Goal: Task Accomplishment & Management: Complete application form

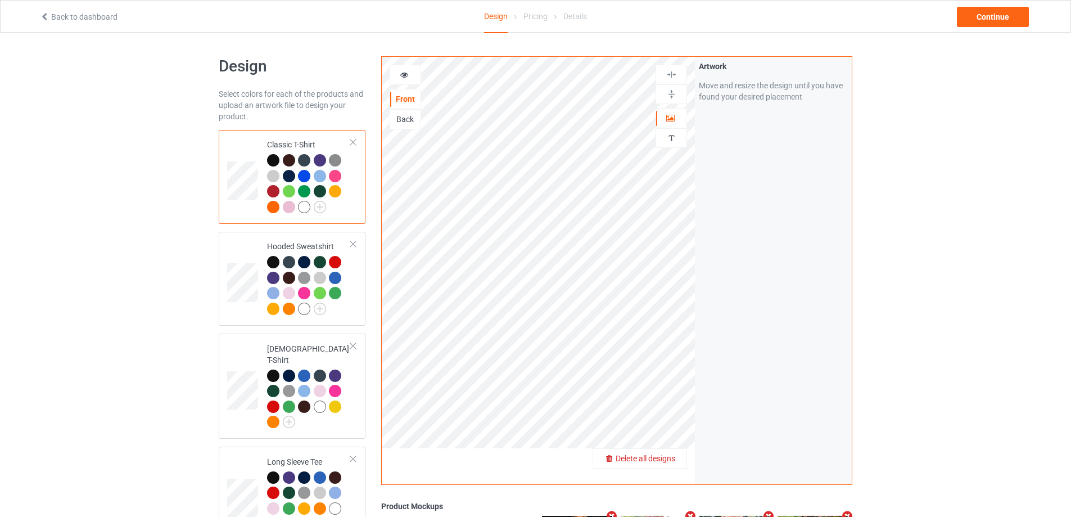
click at [673, 455] on span "Delete all designs" at bounding box center [646, 458] width 60 height 9
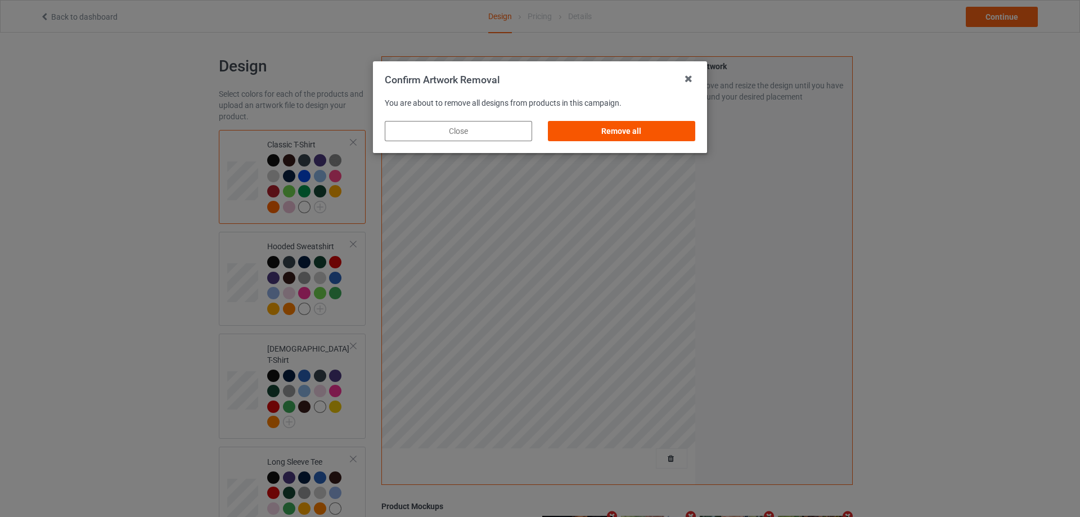
click at [643, 134] on div "Remove all" at bounding box center [621, 131] width 147 height 20
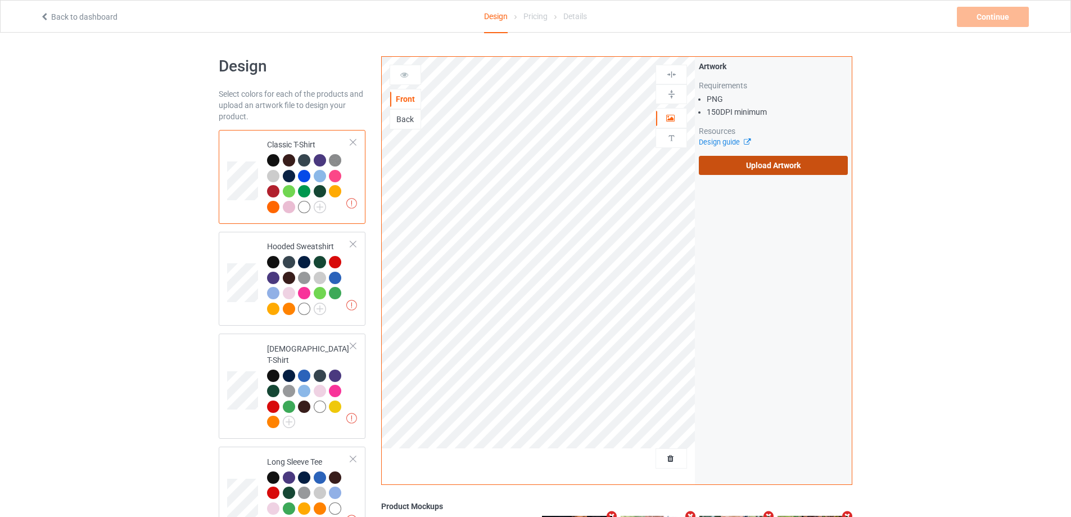
click at [763, 159] on label "Upload Artwork" at bounding box center [773, 165] width 149 height 19
click at [0, 0] on input "Upload Artwork" at bounding box center [0, 0] width 0 height 0
click at [799, 170] on label "Upload Artwork" at bounding box center [773, 165] width 149 height 19
click at [0, 0] on input "Upload Artwork" at bounding box center [0, 0] width 0 height 0
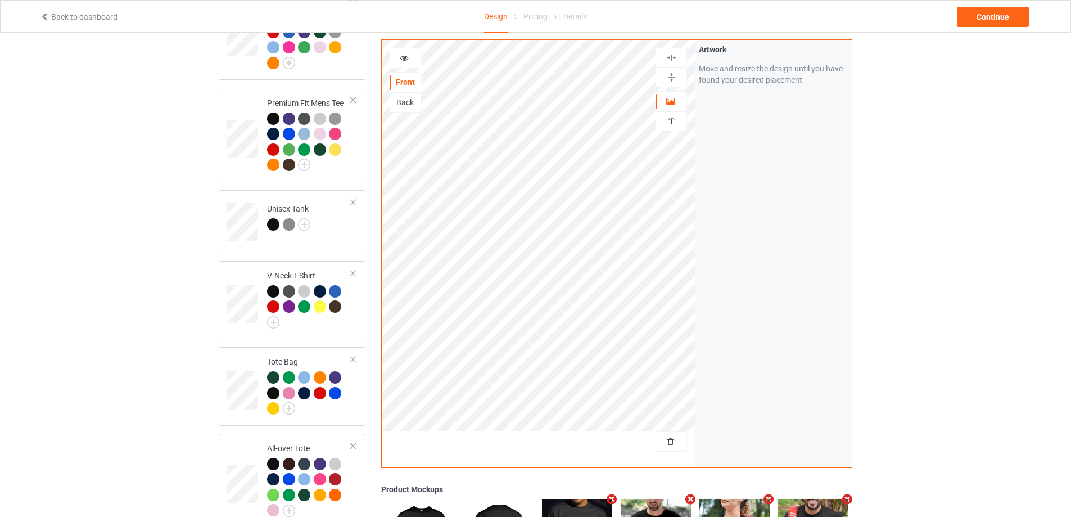
scroll to position [675, 0]
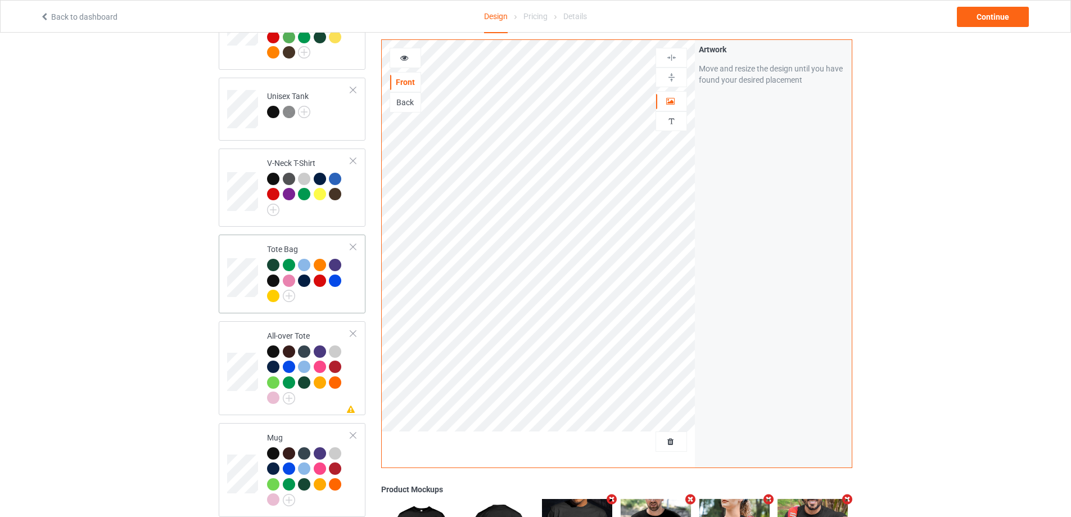
click at [354, 303] on div "Tote Bag" at bounding box center [292, 274] width 147 height 79
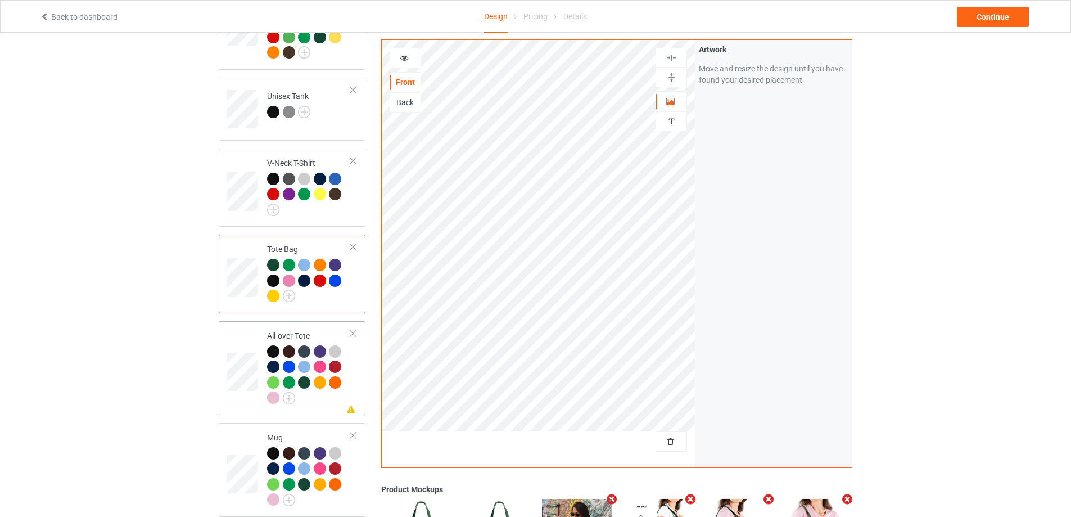
click at [321, 403] on td "Missing artwork on 1 side(s) All-over Tote" at bounding box center [309, 368] width 96 height 85
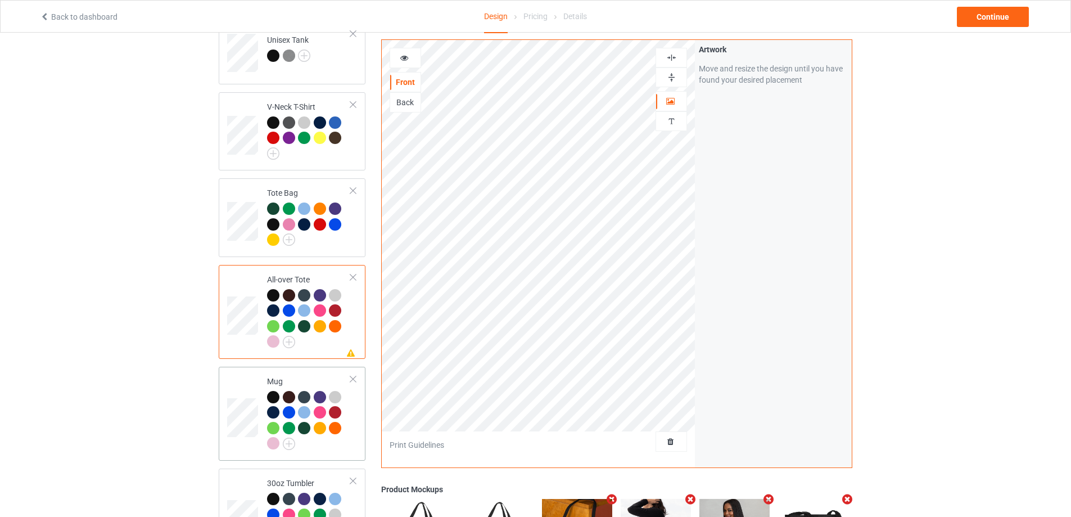
click at [332, 447] on td "Mug" at bounding box center [309, 413] width 96 height 85
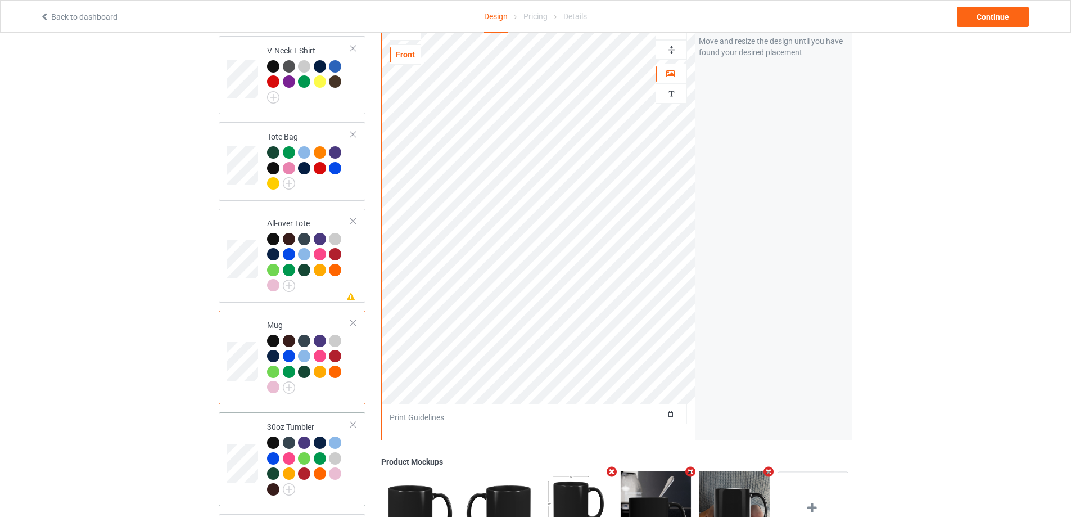
scroll to position [900, 0]
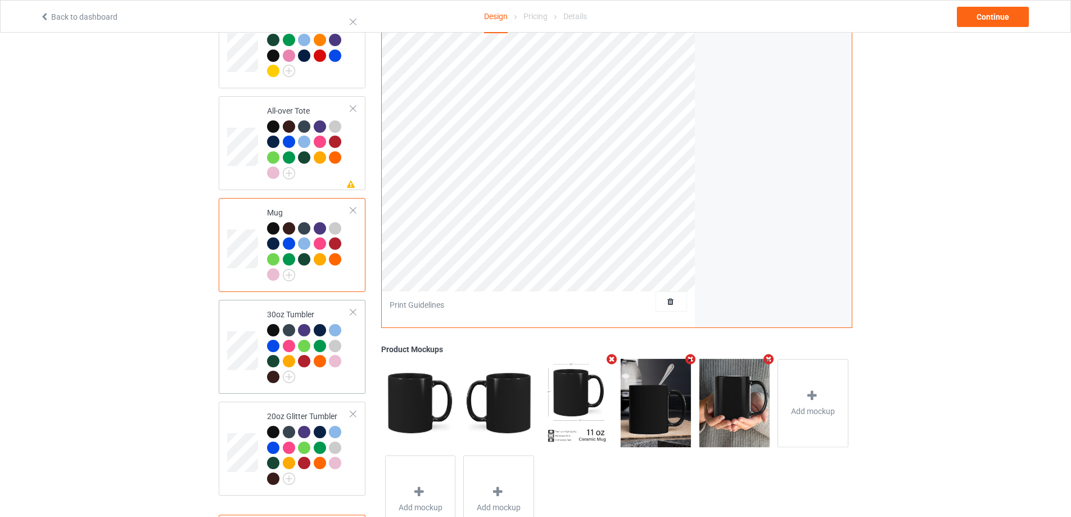
click at [337, 375] on div at bounding box center [309, 355] width 84 height 62
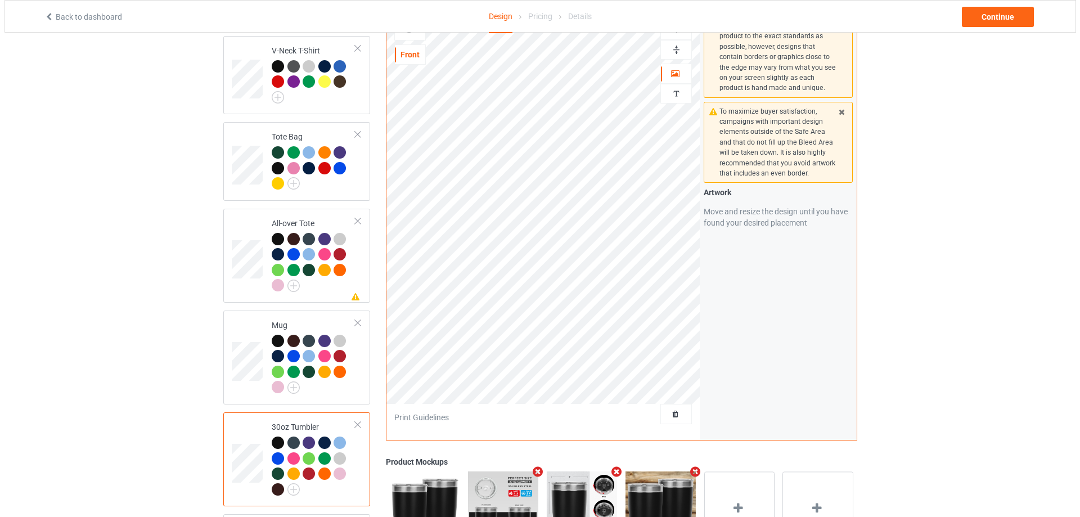
scroll to position [950, 0]
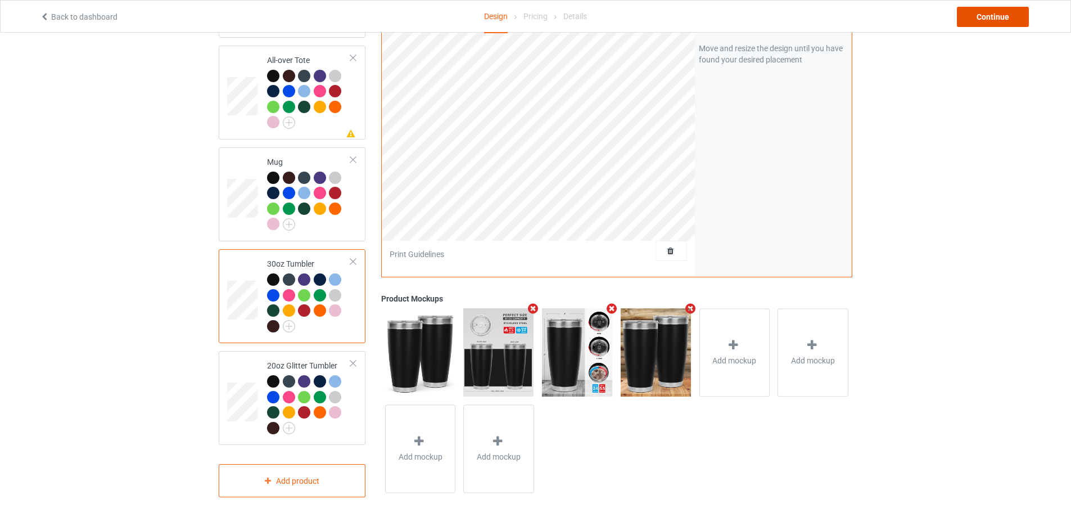
click at [976, 21] on div "Continue" at bounding box center [993, 17] width 72 height 20
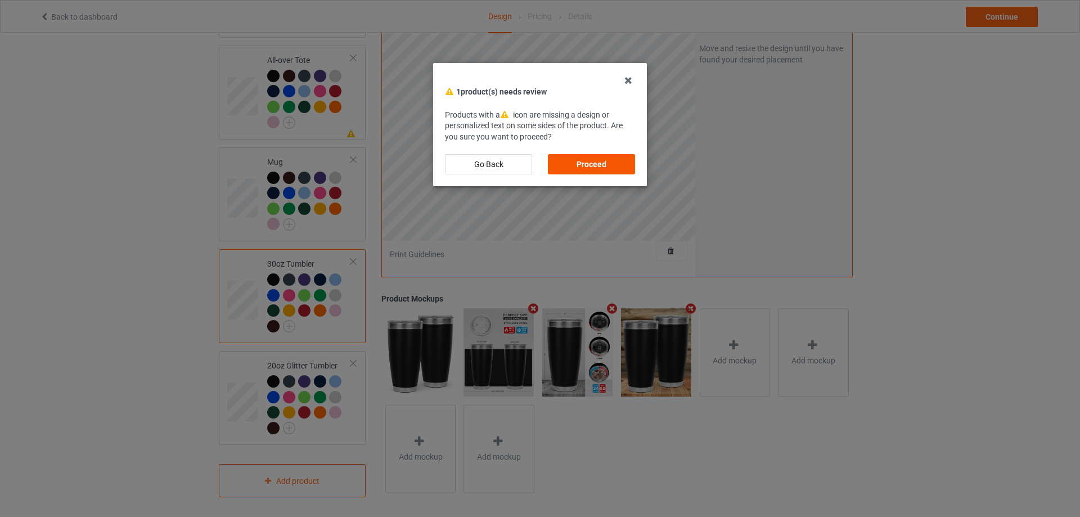
click at [565, 166] on div "Proceed" at bounding box center [591, 164] width 87 height 20
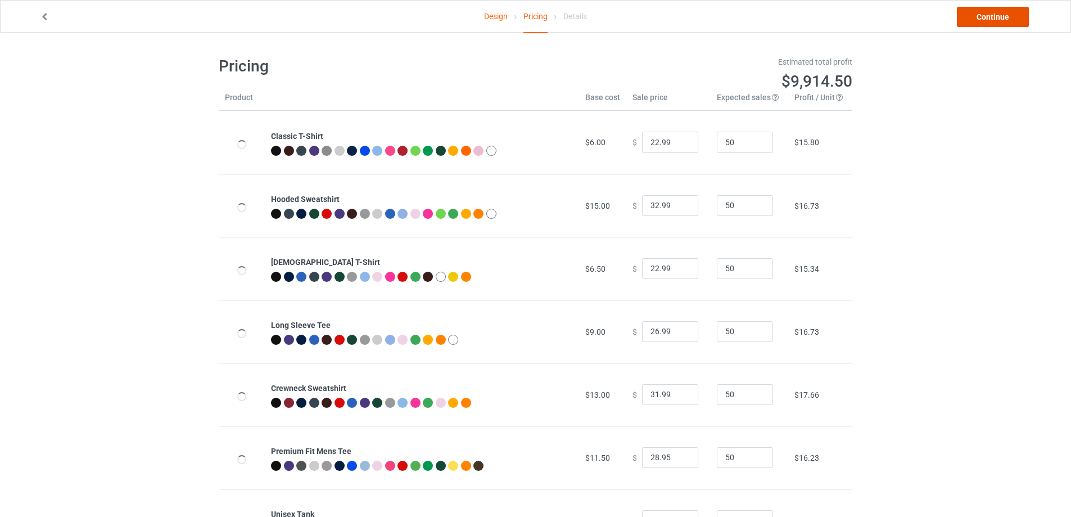
click at [973, 17] on link "Continue" at bounding box center [993, 17] width 72 height 20
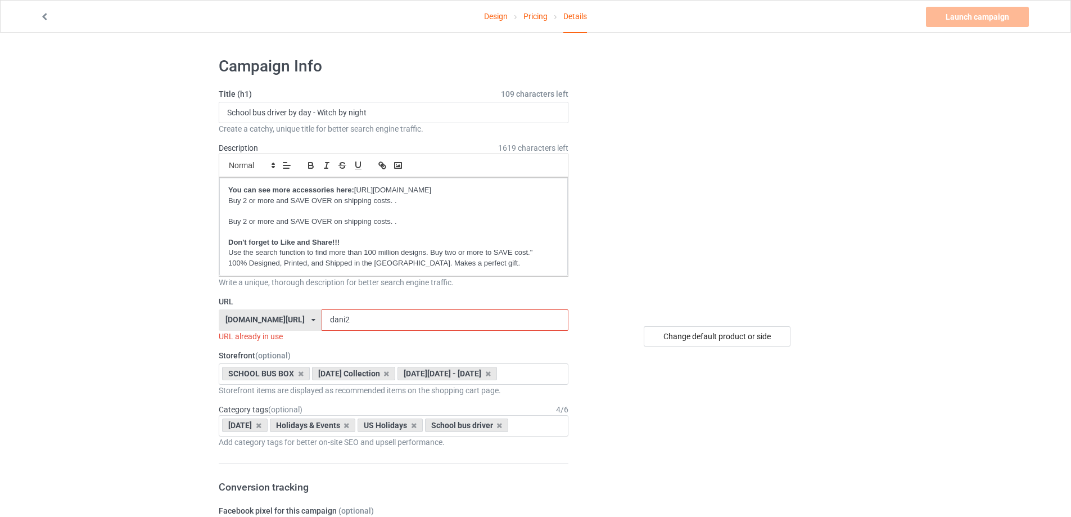
click at [388, 321] on input "dani2" at bounding box center [445, 319] width 246 height 21
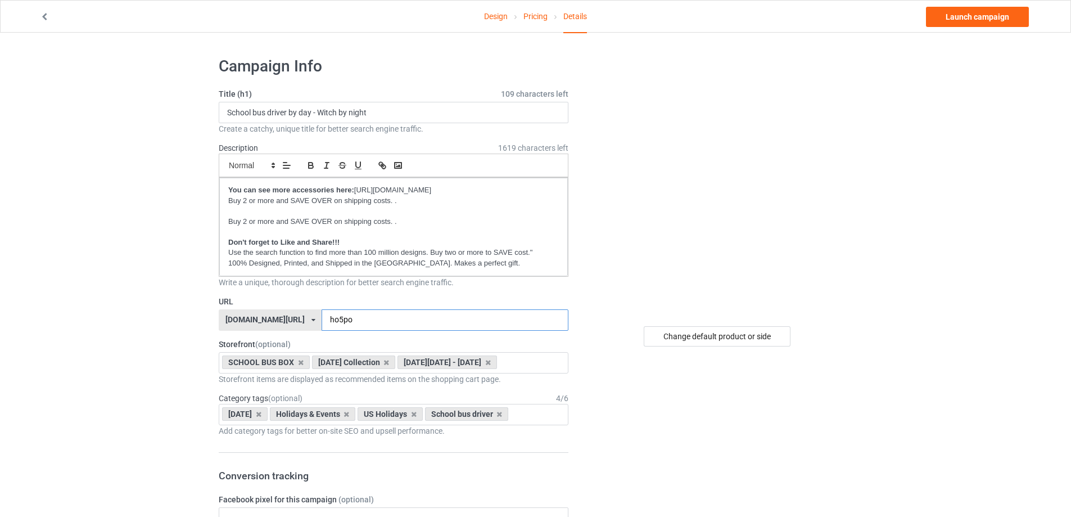
type input "ho5po"
click at [284, 112] on input "School bus driver by day - Witch by night" at bounding box center [394, 112] width 350 height 21
click at [315, 111] on input "It's just a bunch of hucuspocus" at bounding box center [394, 112] width 350 height 21
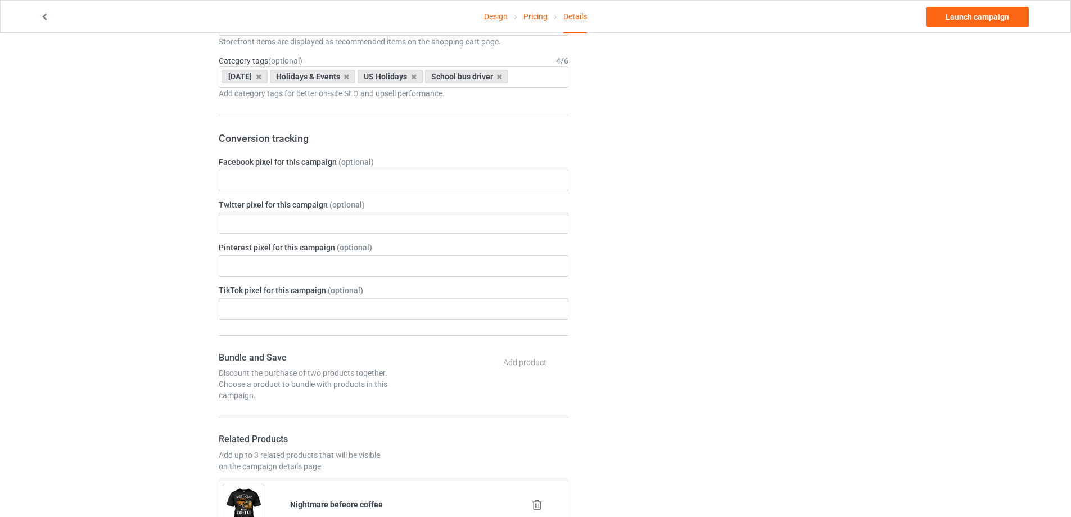
scroll to position [225, 0]
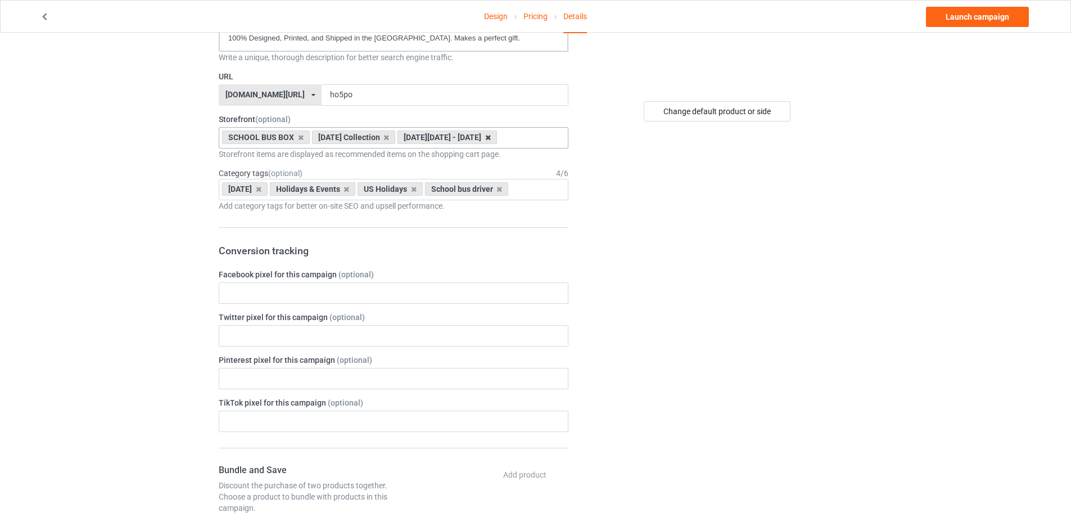
type input "It's just a bunch of hucus pocus"
click at [485, 141] on icon at bounding box center [488, 137] width 6 height 7
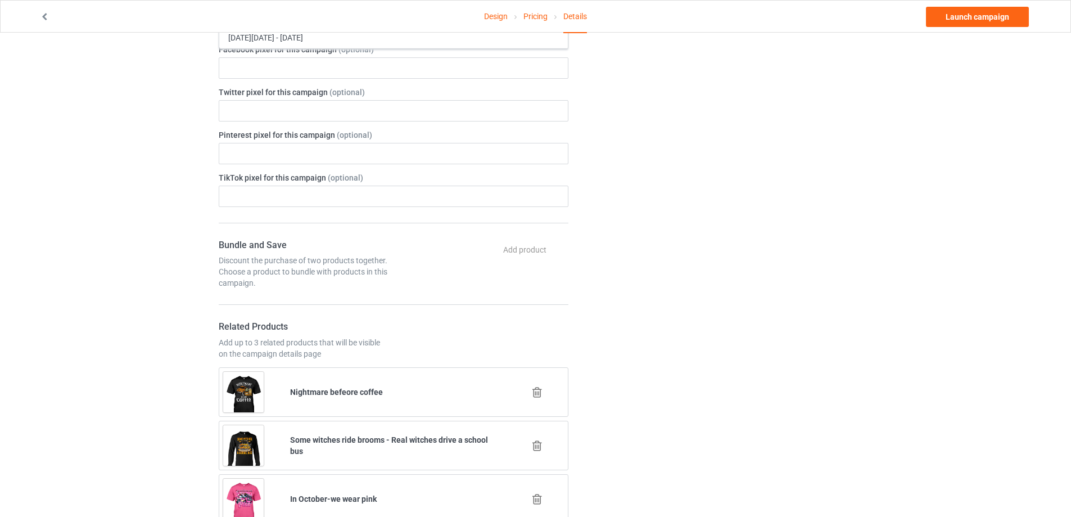
click at [161, 285] on div "Design Pricing Details Launch campaign Campaign Info Title (h1) 118 characters …" at bounding box center [535, 523] width 1071 height 1881
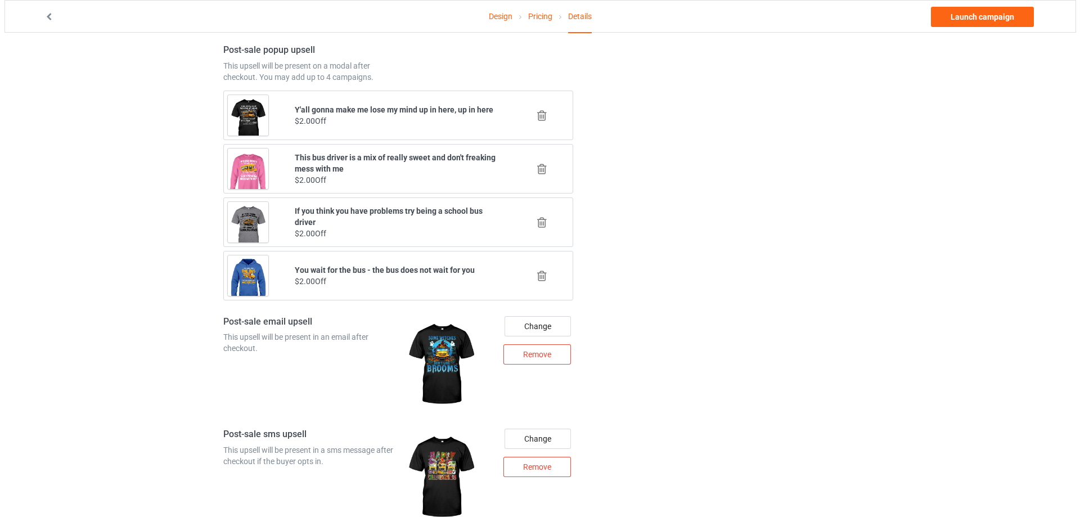
scroll to position [1293, 0]
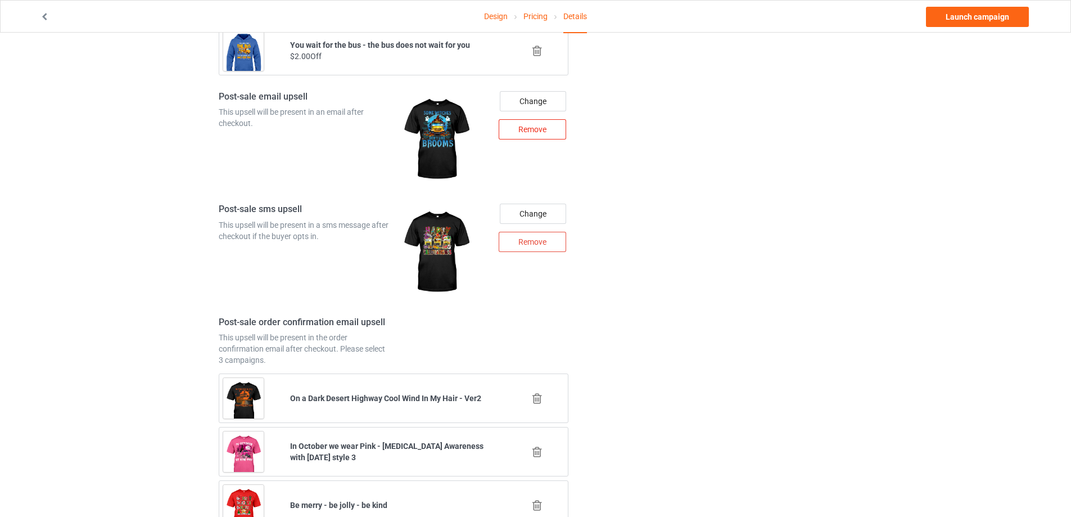
click at [540, 131] on div "Remove" at bounding box center [532, 129] width 67 height 20
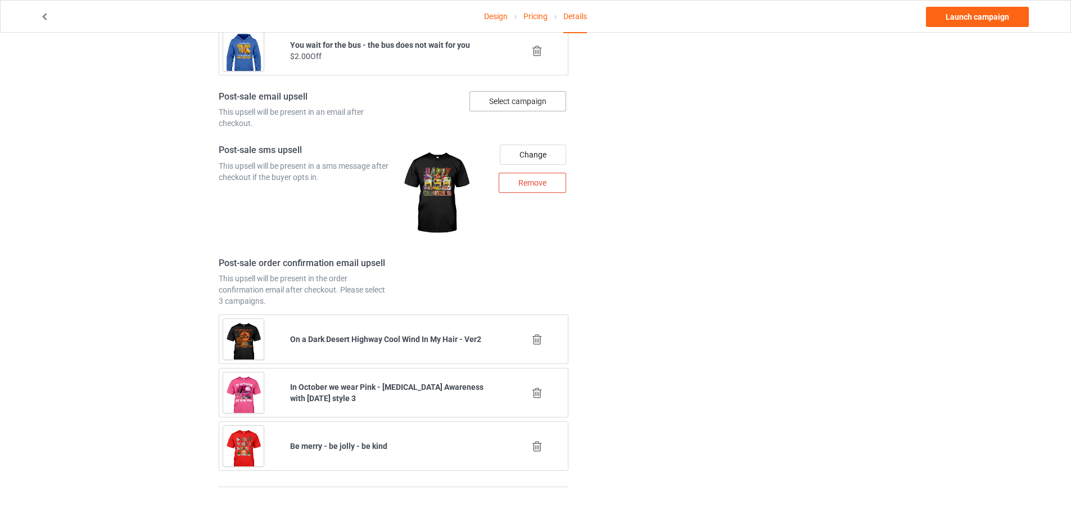
click at [526, 102] on div "Select campaign" at bounding box center [518, 101] width 97 height 20
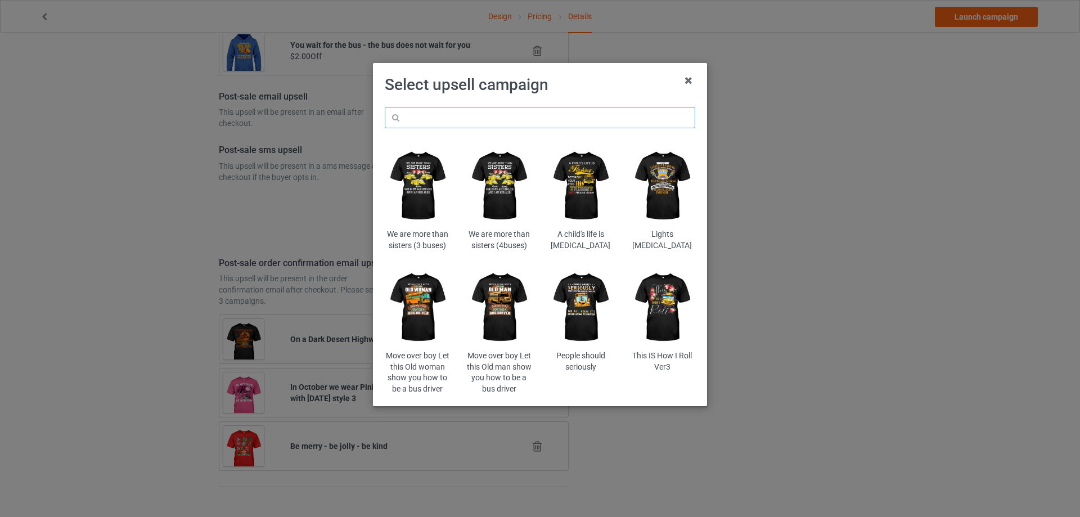
click at [513, 115] on input "text" at bounding box center [540, 117] width 310 height 21
type input "brooms"
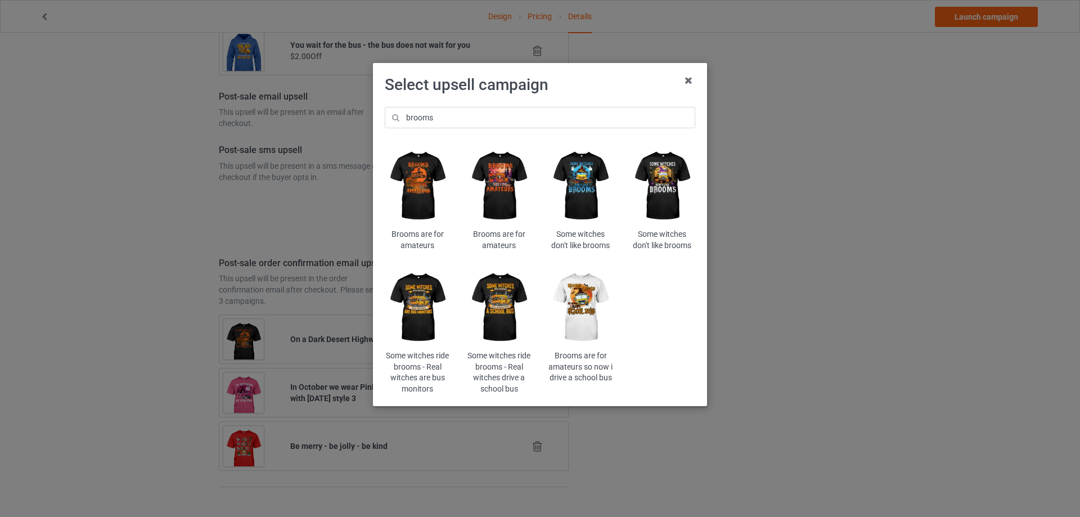
click at [669, 184] on img at bounding box center [662, 186] width 66 height 82
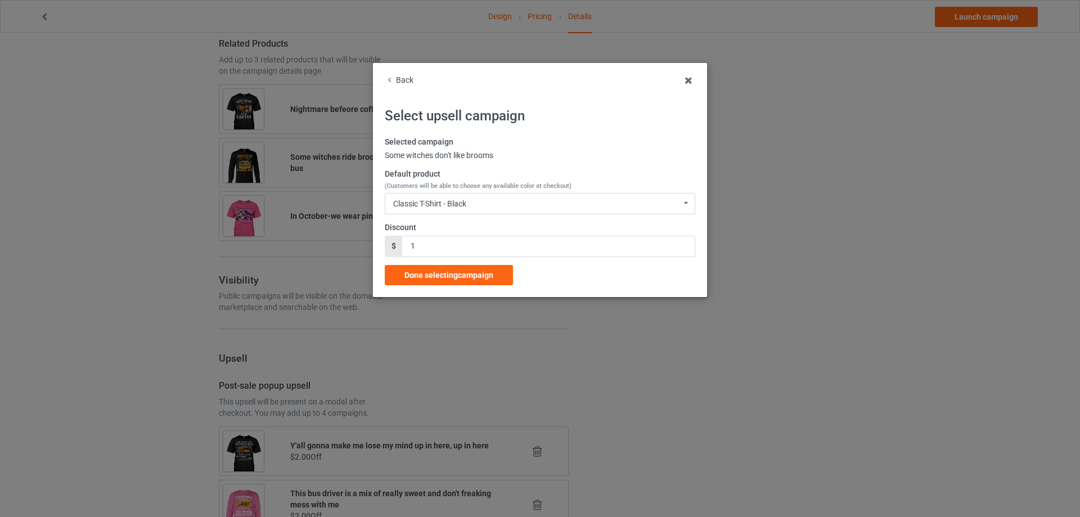
scroll to position [1293, 0]
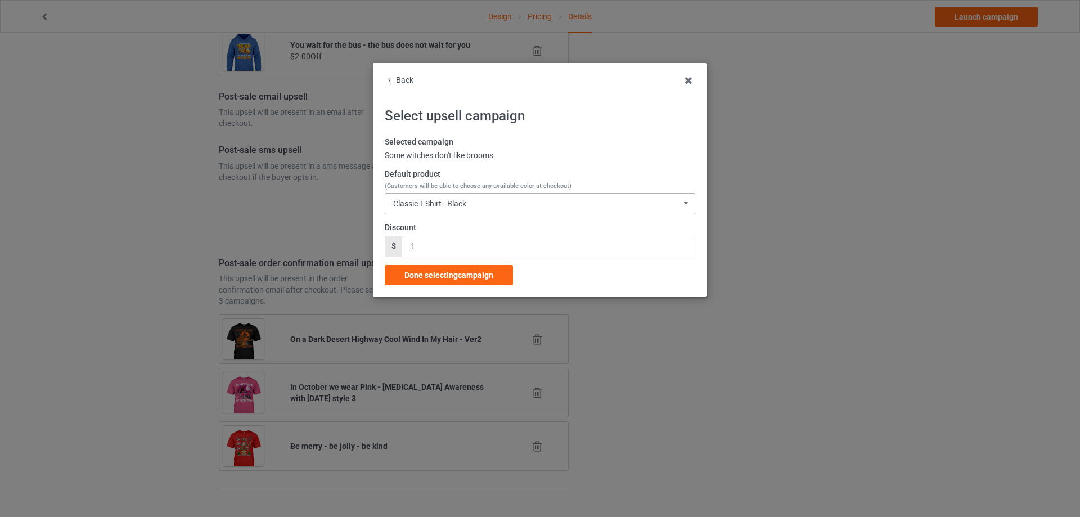
click at [435, 201] on div "Classic T-Shirt - Black" at bounding box center [429, 204] width 73 height 8
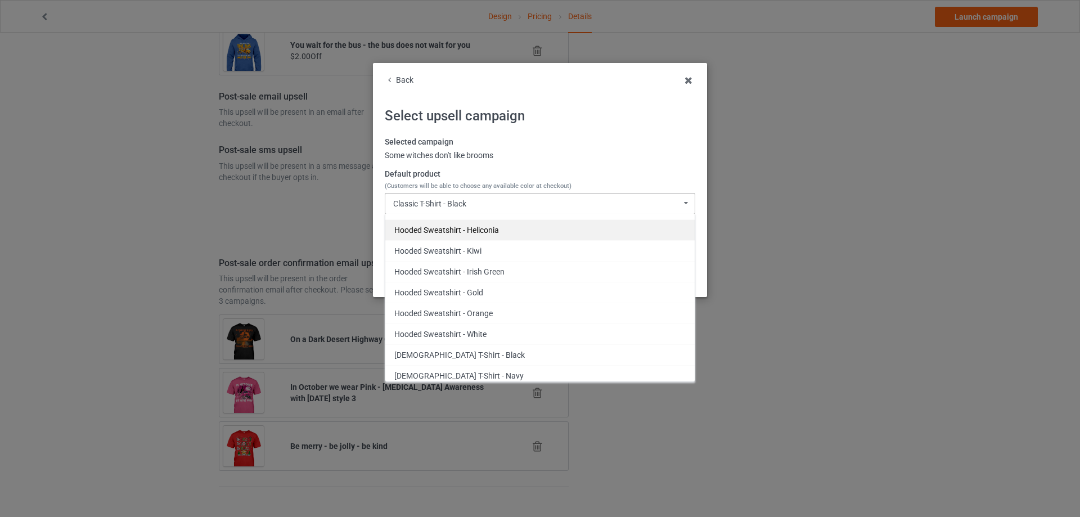
scroll to position [731, 0]
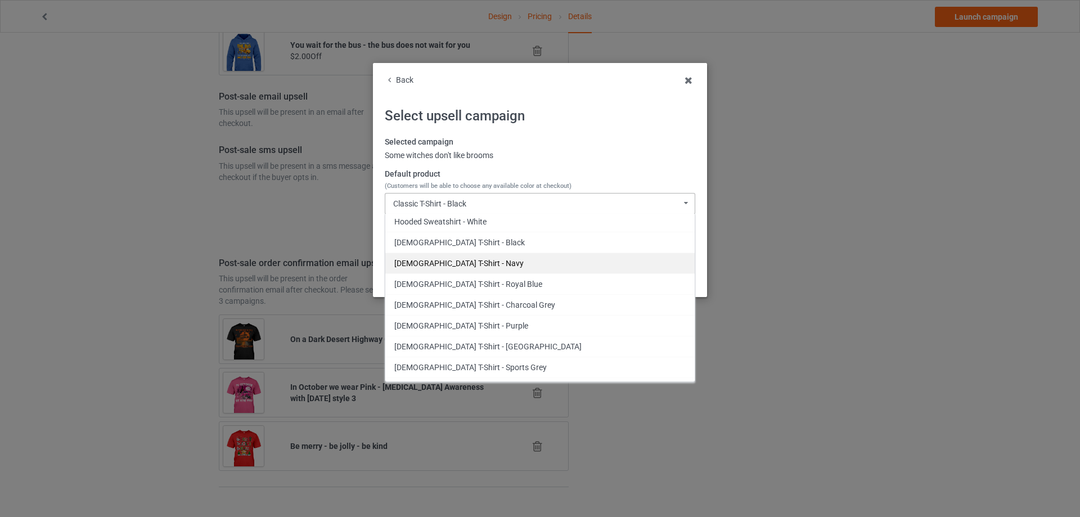
drag, startPoint x: 509, startPoint y: 302, endPoint x: 554, endPoint y: 267, distance: 57.3
click at [552, 269] on div "Classic T-Shirt - Black Classic T-Shirt - Chocolate Classic T-Shirt - Charcoal …" at bounding box center [540, 298] width 310 height 168
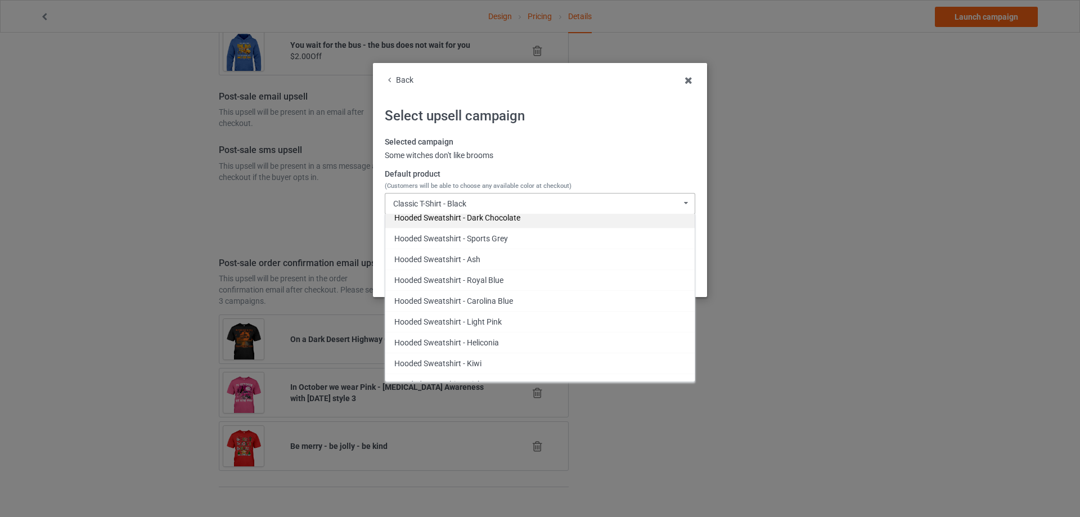
click at [521, 220] on div "Hooded Sweatshirt - Dark Chocolate" at bounding box center [539, 217] width 309 height 21
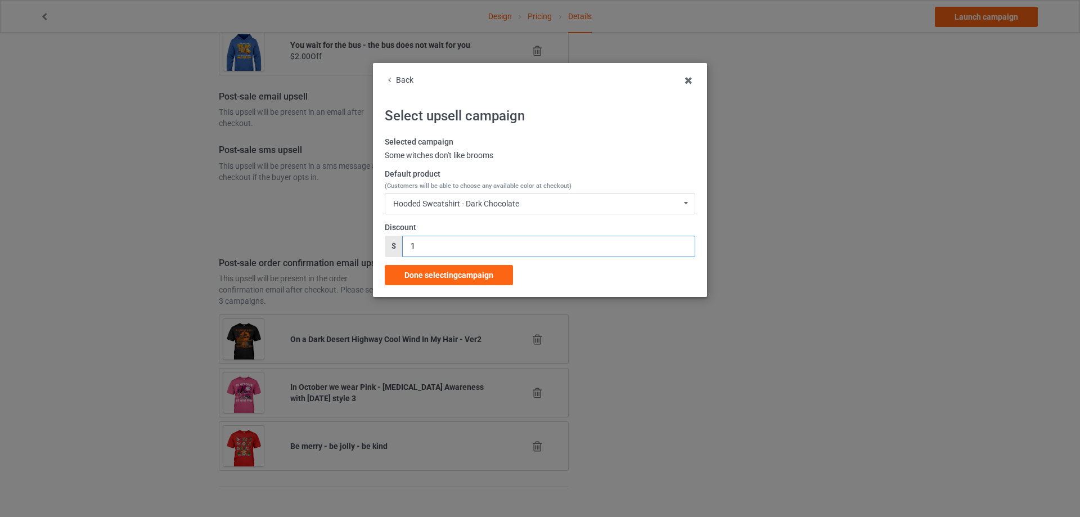
drag, startPoint x: 400, startPoint y: 249, endPoint x: 432, endPoint y: 266, distance: 36.5
click at [385, 247] on div "$ 1" at bounding box center [540, 246] width 310 height 21
type input "2"
click at [436, 273] on span "Done selecting campaign" at bounding box center [448, 274] width 89 height 9
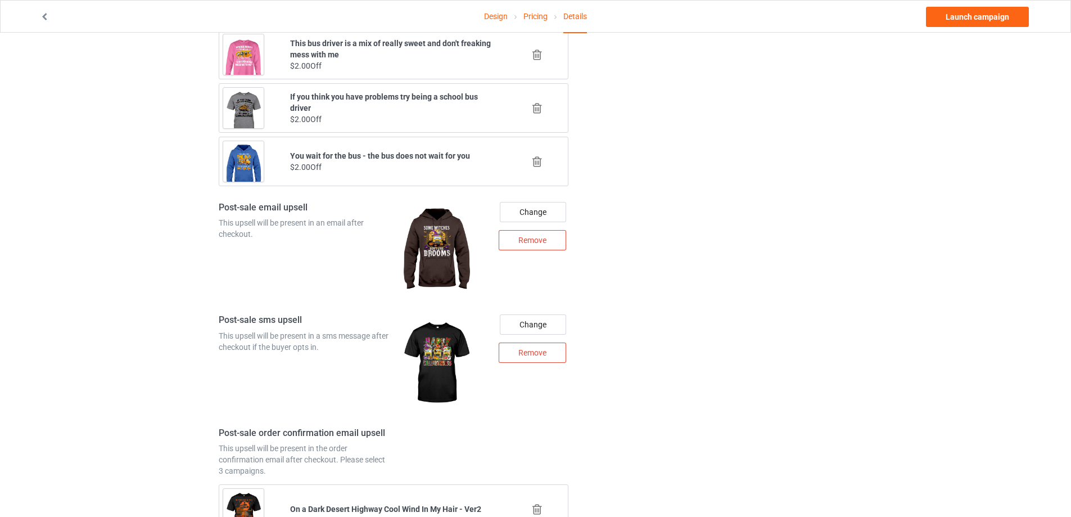
scroll to position [1348, 0]
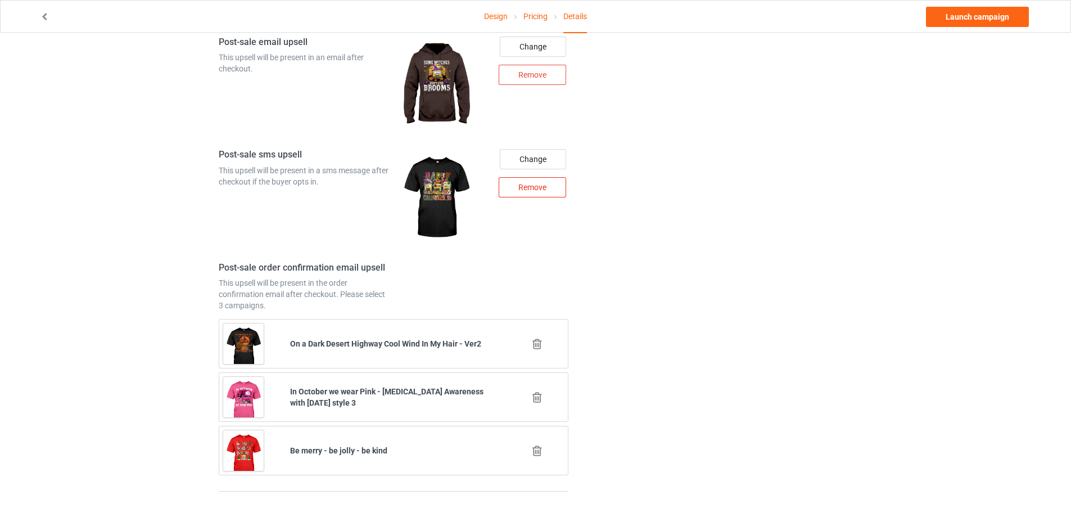
click at [526, 184] on div "Remove" at bounding box center [532, 187] width 67 height 20
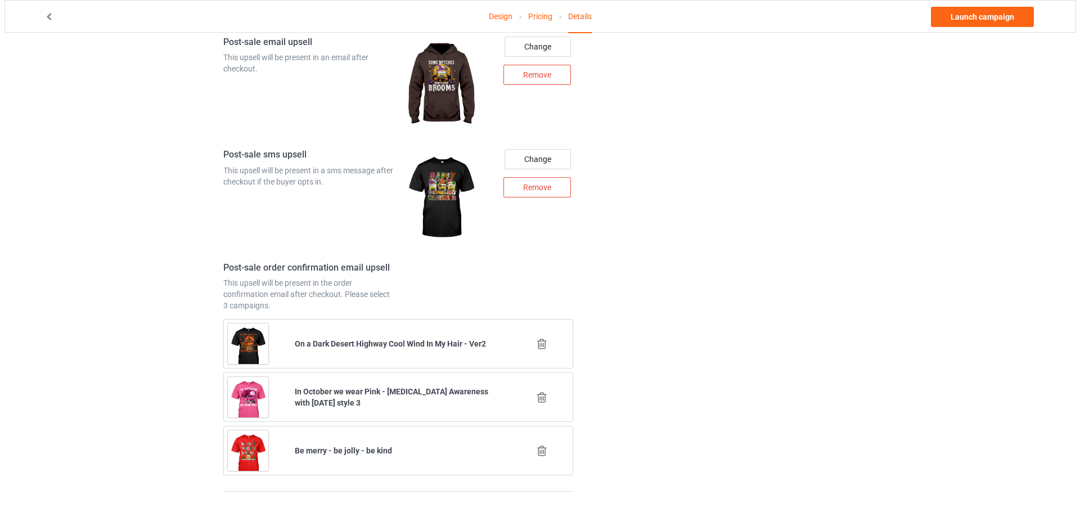
scroll to position [1337, 0]
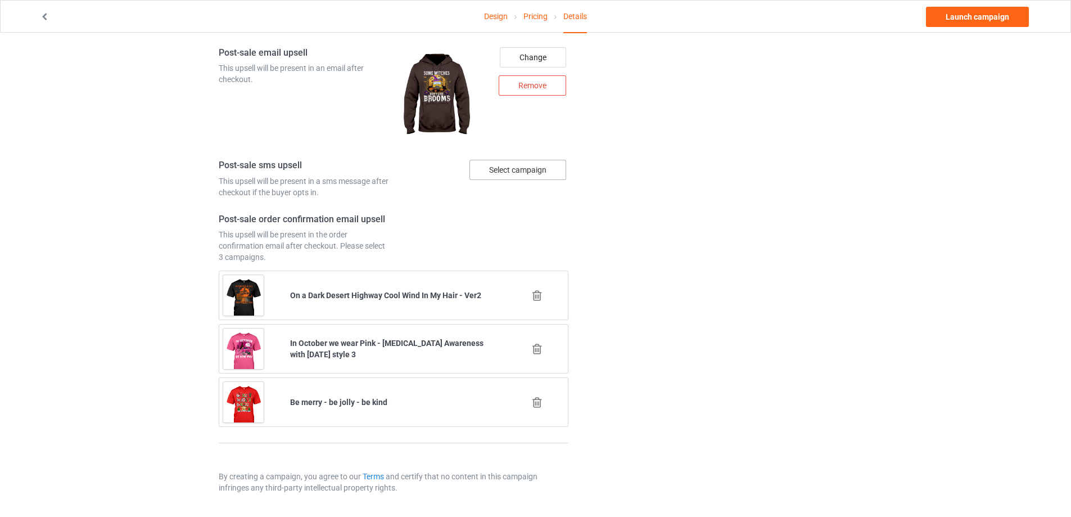
click at [532, 166] on div "Select campaign" at bounding box center [518, 170] width 97 height 20
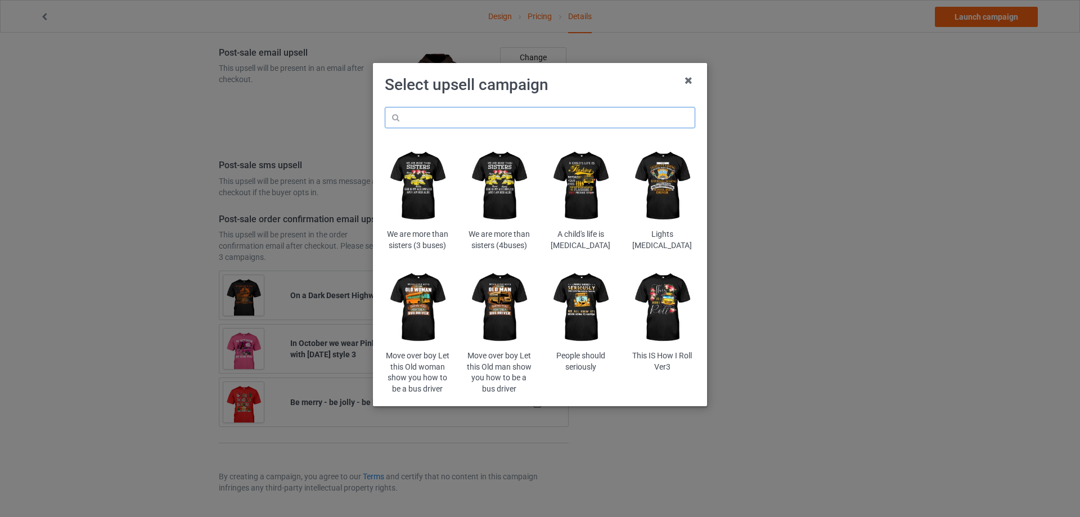
click at [485, 116] on input "text" at bounding box center [540, 117] width 310 height 21
type input "by day"
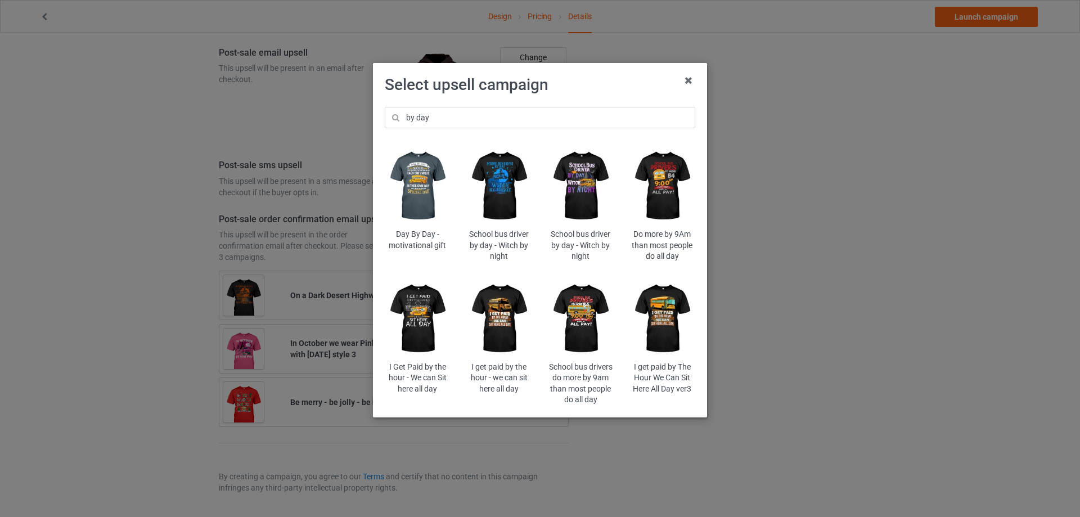
click at [576, 184] on img at bounding box center [581, 186] width 66 height 82
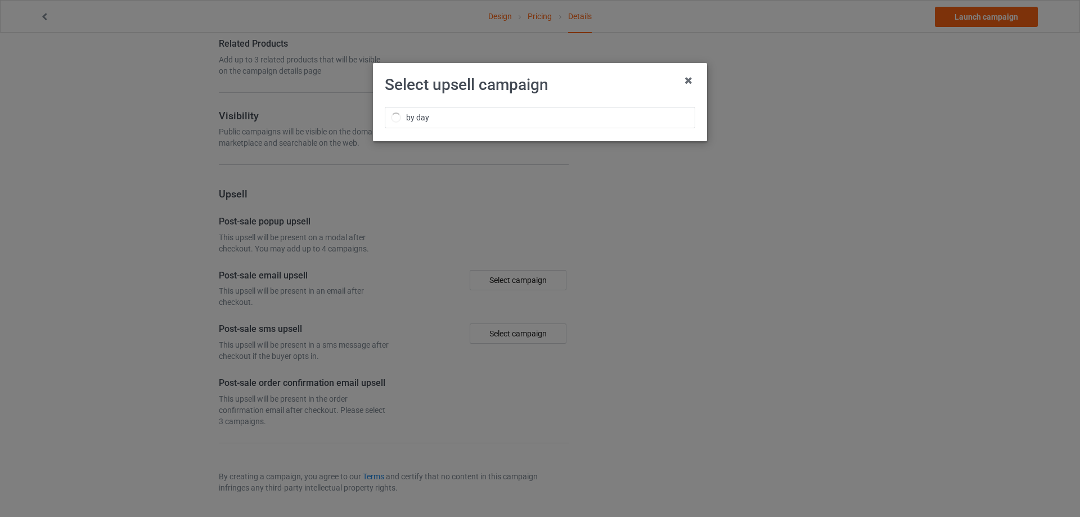
scroll to position [733, 0]
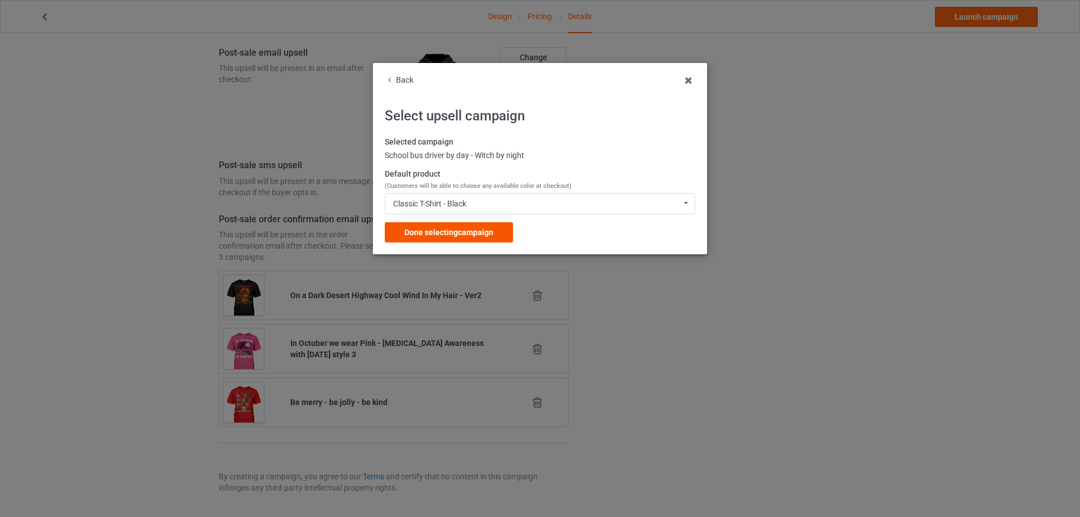
click at [457, 236] on span "Done selecting campaign" at bounding box center [448, 232] width 89 height 9
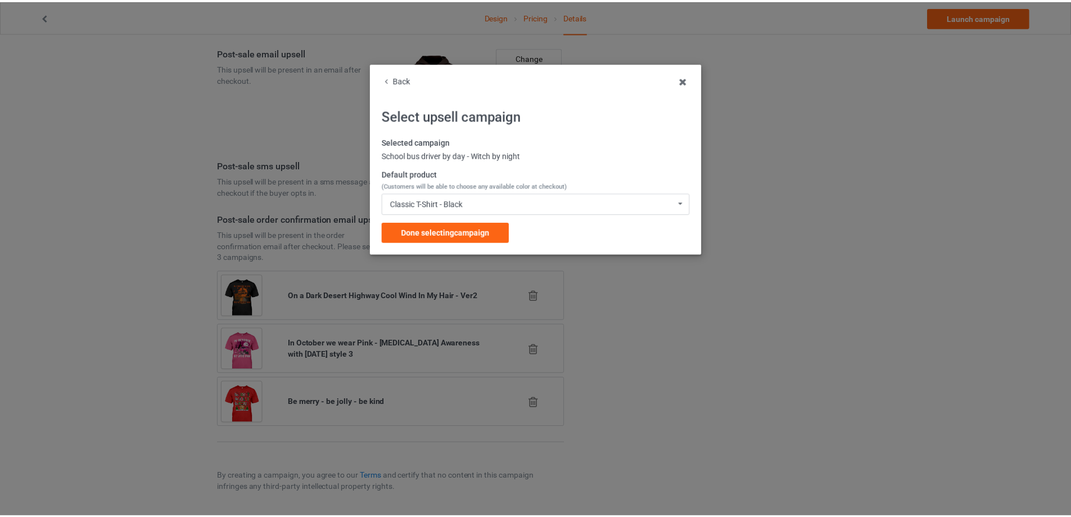
scroll to position [733, 0]
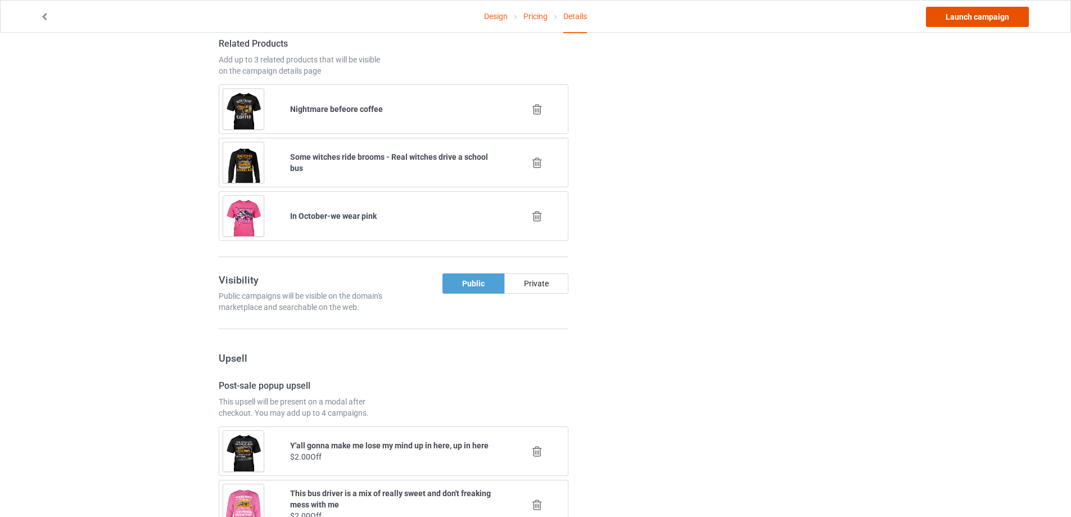
click at [1003, 21] on link "Launch campaign" at bounding box center [977, 17] width 103 height 20
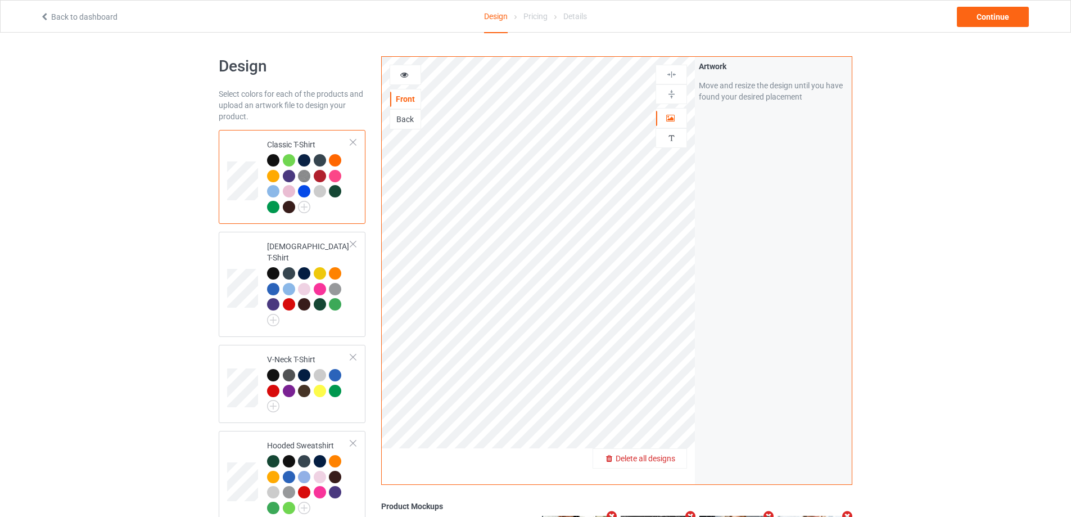
click at [666, 461] on span "Delete all designs" at bounding box center [646, 458] width 60 height 9
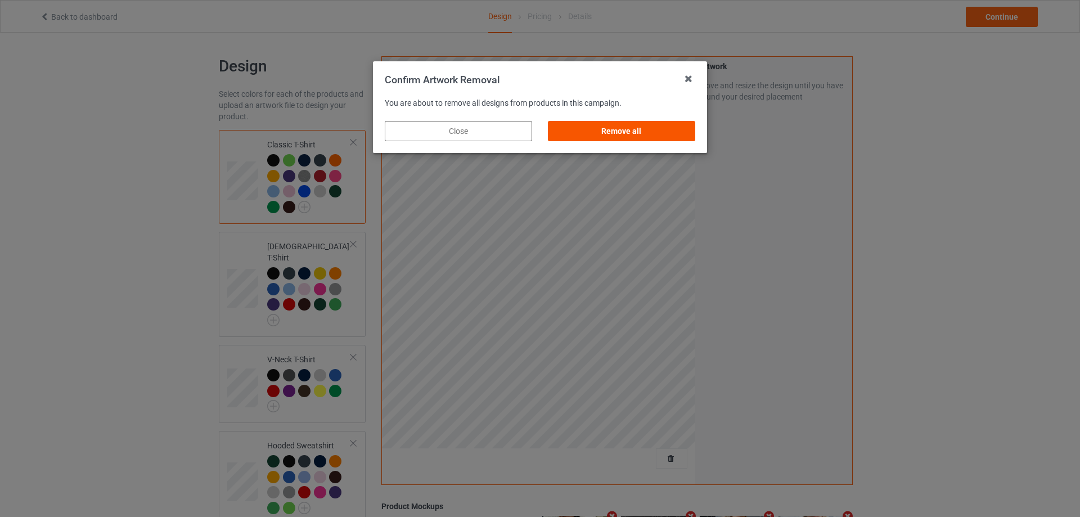
click at [615, 121] on div "Remove all" at bounding box center [621, 131] width 147 height 20
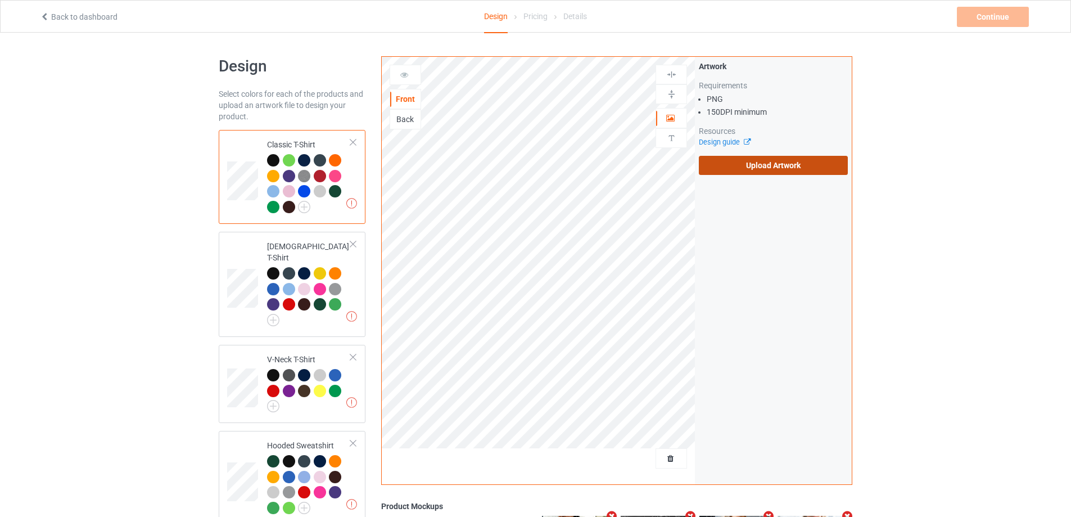
click at [740, 166] on label "Upload Artwork" at bounding box center [773, 165] width 149 height 19
click at [0, 0] on input "Upload Artwork" at bounding box center [0, 0] width 0 height 0
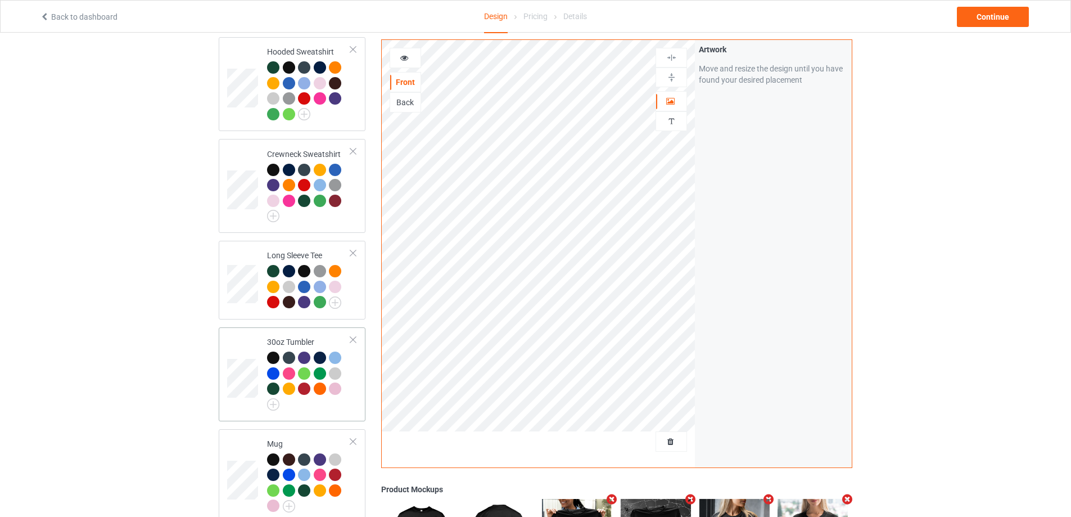
scroll to position [450, 0]
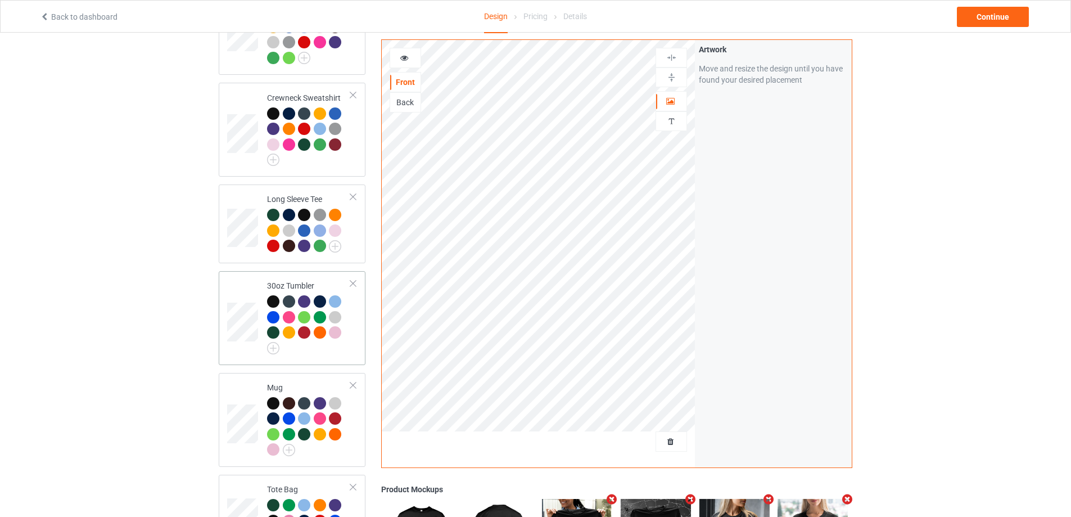
click at [340, 344] on div at bounding box center [309, 324] width 84 height 59
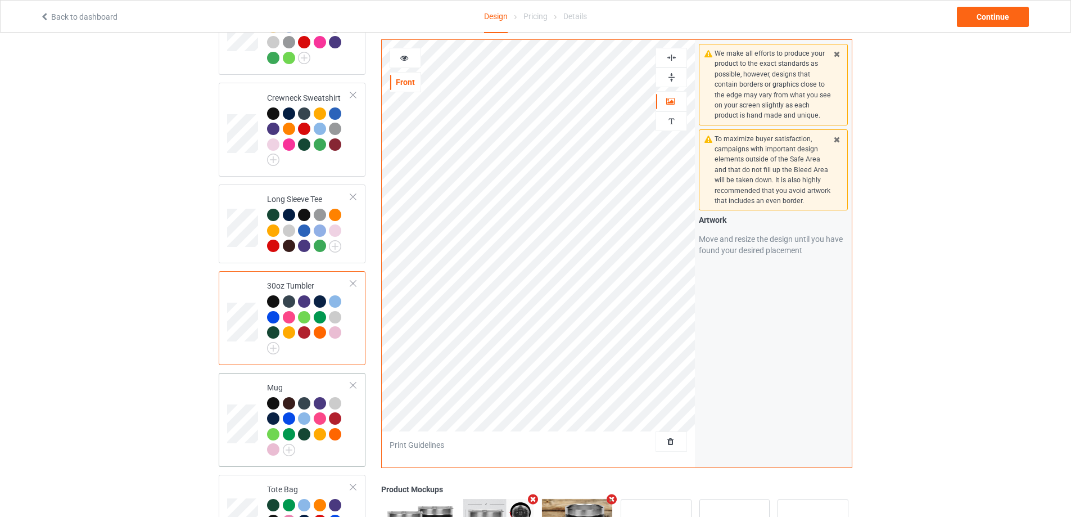
scroll to position [506, 0]
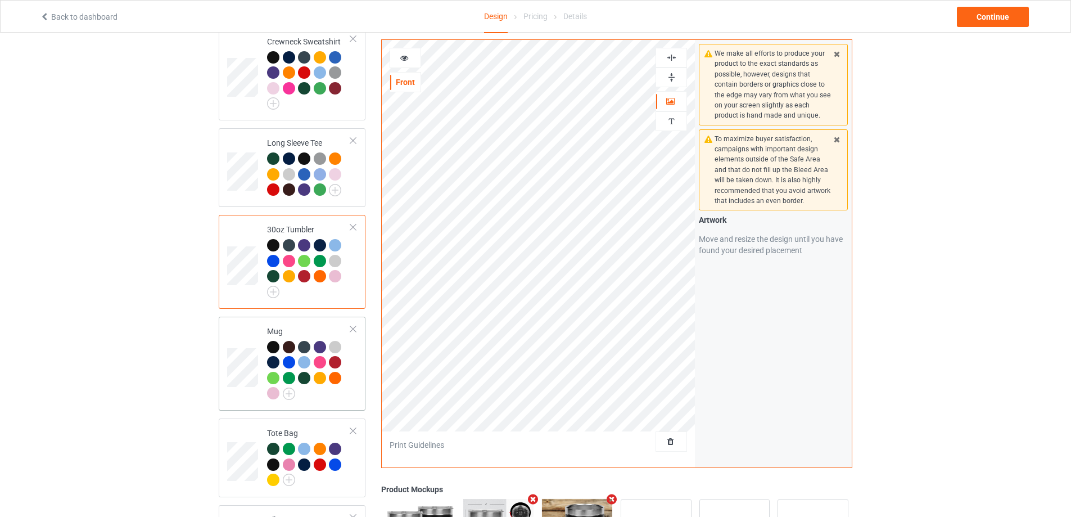
click at [354, 388] on td "Mug" at bounding box center [309, 363] width 96 height 85
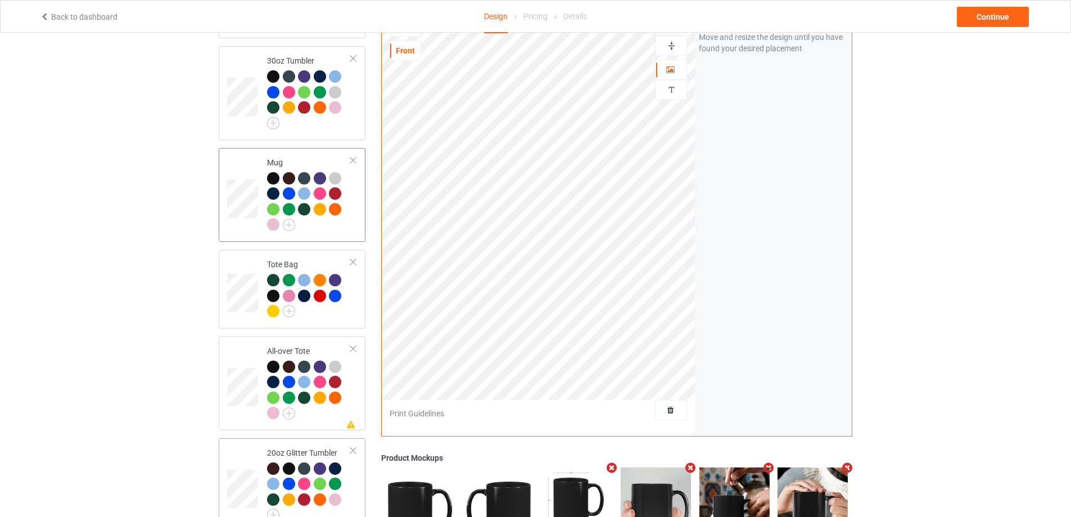
scroll to position [731, 0]
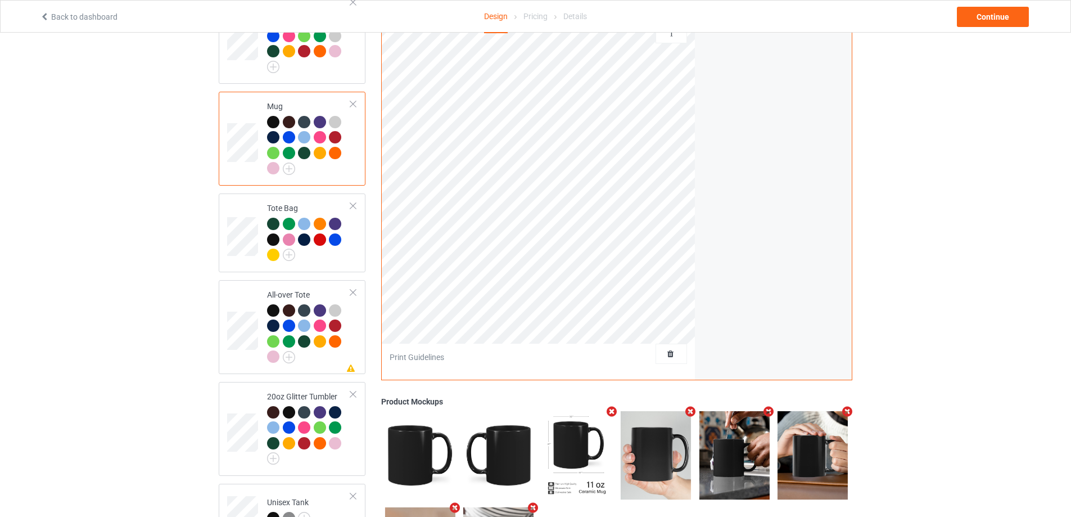
drag, startPoint x: 341, startPoint y: 364, endPoint x: 381, endPoint y: 346, distance: 43.8
click at [341, 364] on div "Missing artwork on 1 side(s) All-over Tote" at bounding box center [292, 327] width 147 height 94
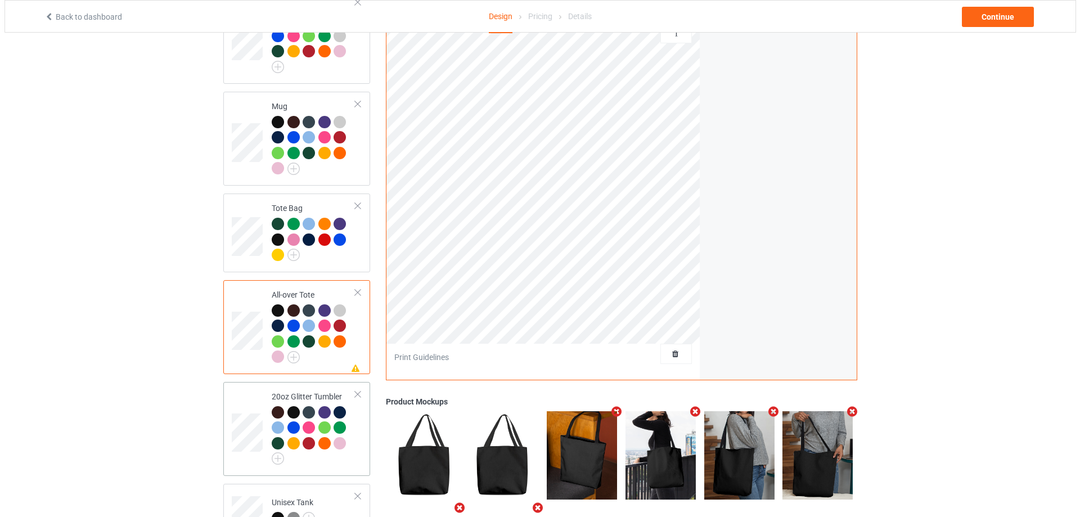
scroll to position [832, 0]
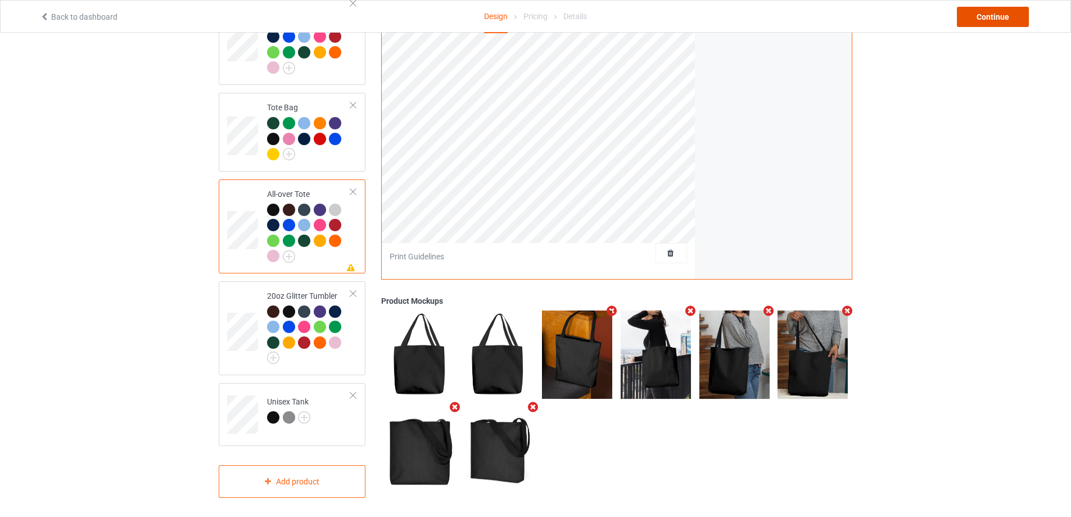
click at [989, 22] on div "Continue" at bounding box center [993, 17] width 72 height 20
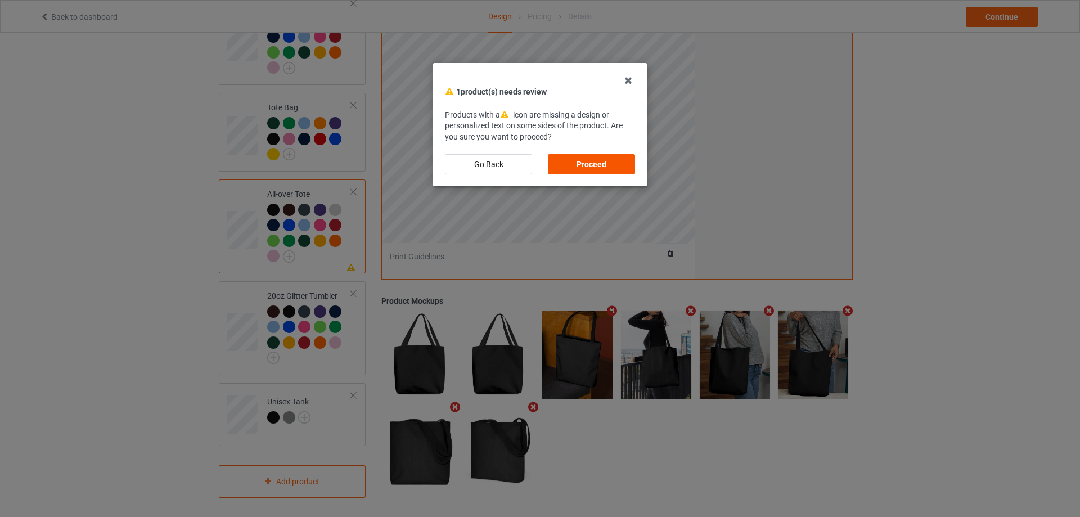
click at [629, 163] on div "Proceed" at bounding box center [591, 164] width 87 height 20
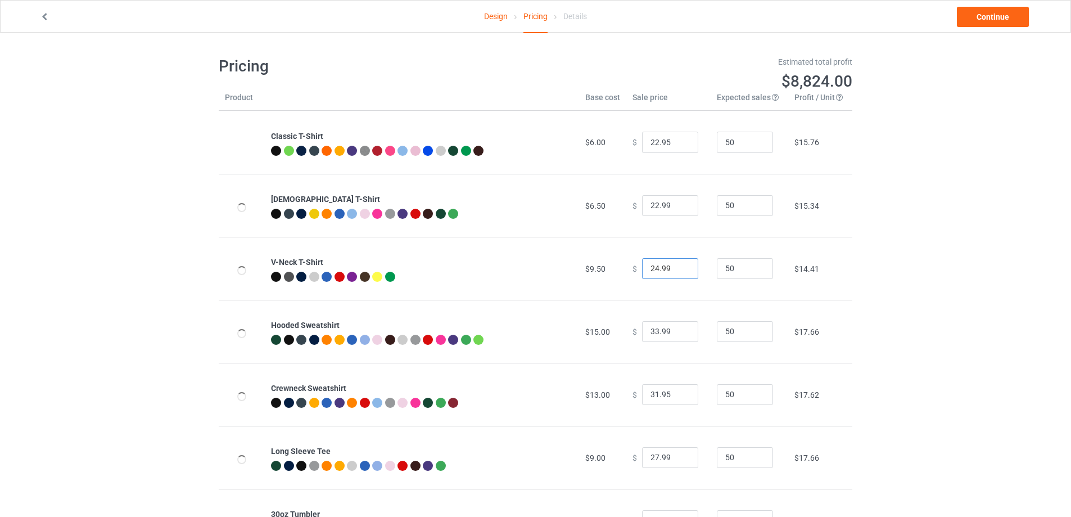
click at [652, 268] on input "24.99" at bounding box center [670, 268] width 56 height 21
type input "25.99"
click at [1004, 18] on link "Continue" at bounding box center [993, 17] width 72 height 20
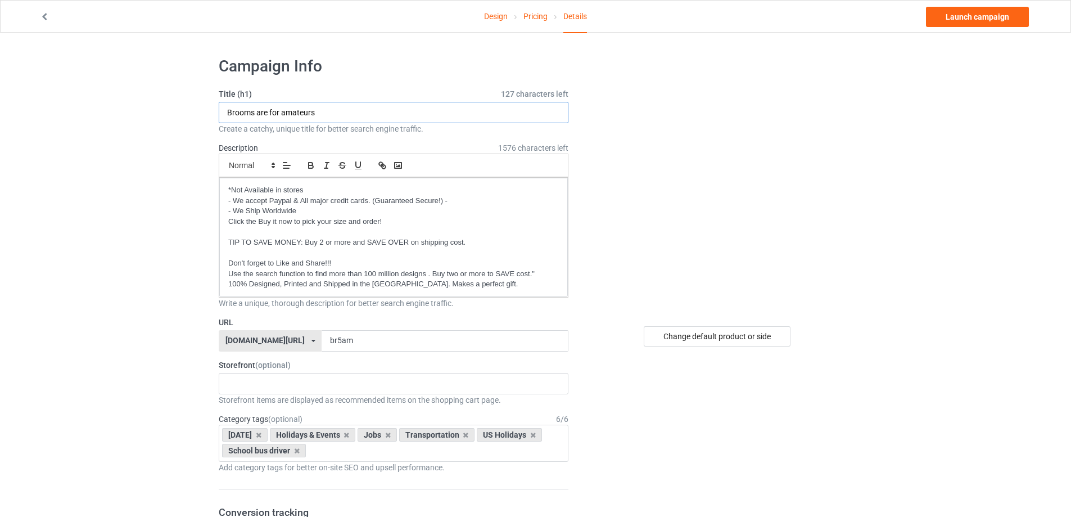
click at [421, 119] on input "Brooms are for amateurs" at bounding box center [394, 112] width 350 height 21
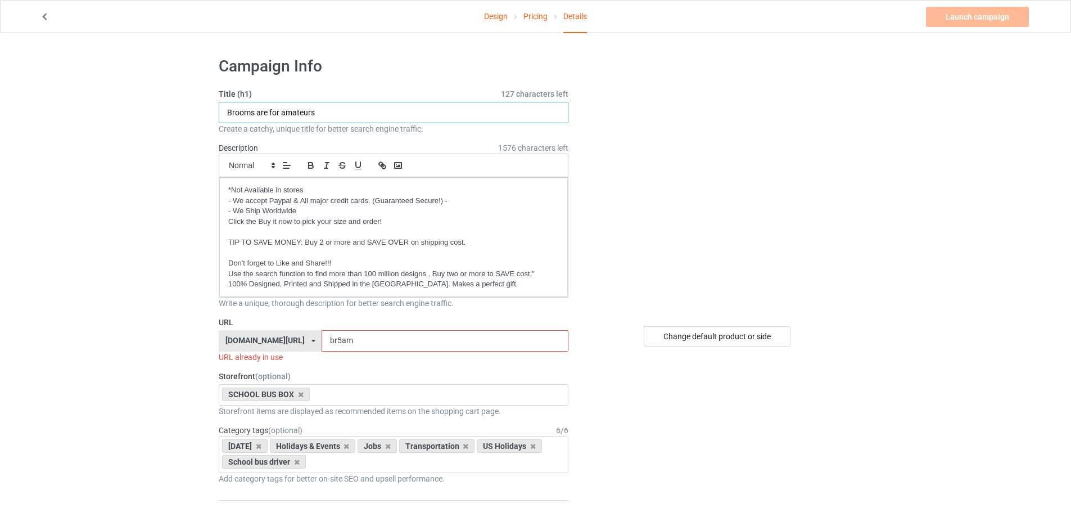
click at [421, 119] on input "Brooms are for amateurs" at bounding box center [394, 112] width 350 height 21
click at [419, 115] on input "Brooms are for amateurs" at bounding box center [394, 112] width 350 height 21
click at [330, 344] on input "br5am" at bounding box center [445, 340] width 246 height 21
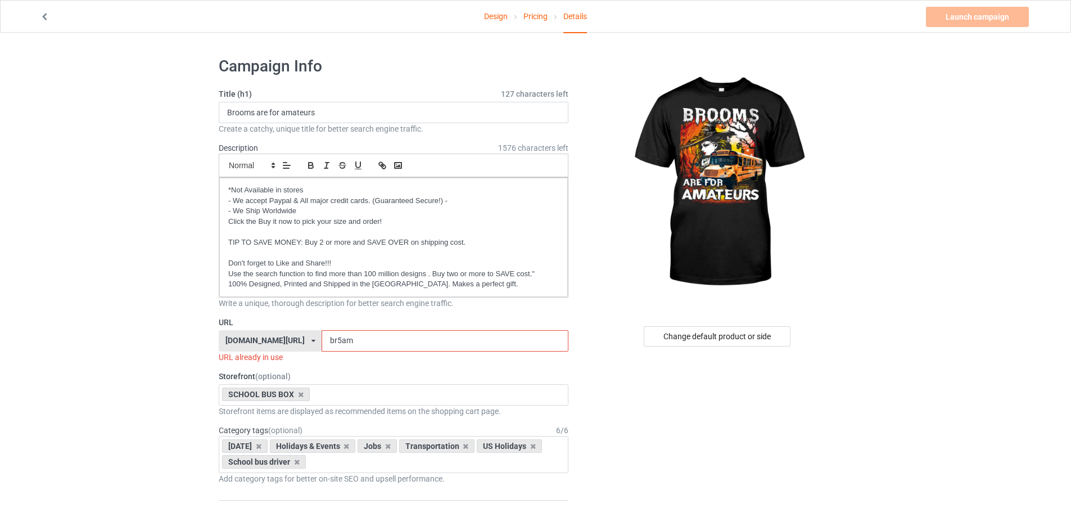
click at [345, 340] on input "br5am" at bounding box center [445, 340] width 246 height 21
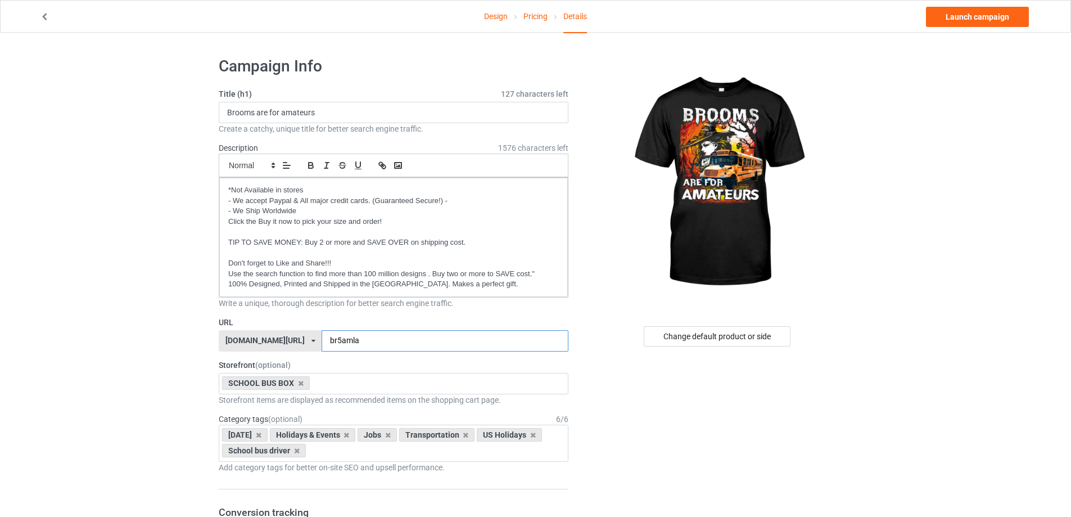
type input "br5amla"
click at [337, 114] on input "Brooms are for amateurs" at bounding box center [394, 112] width 350 height 21
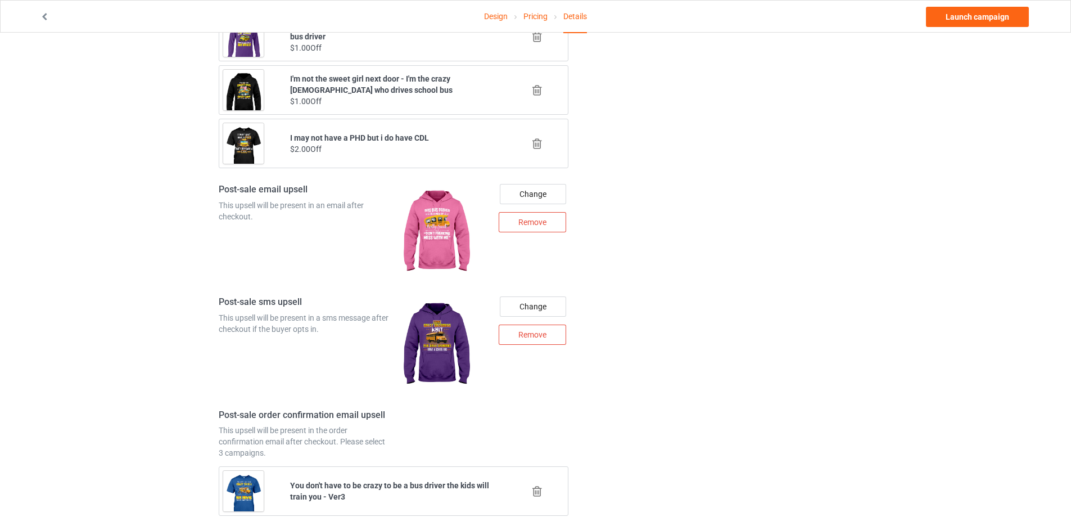
scroll to position [1433, 0]
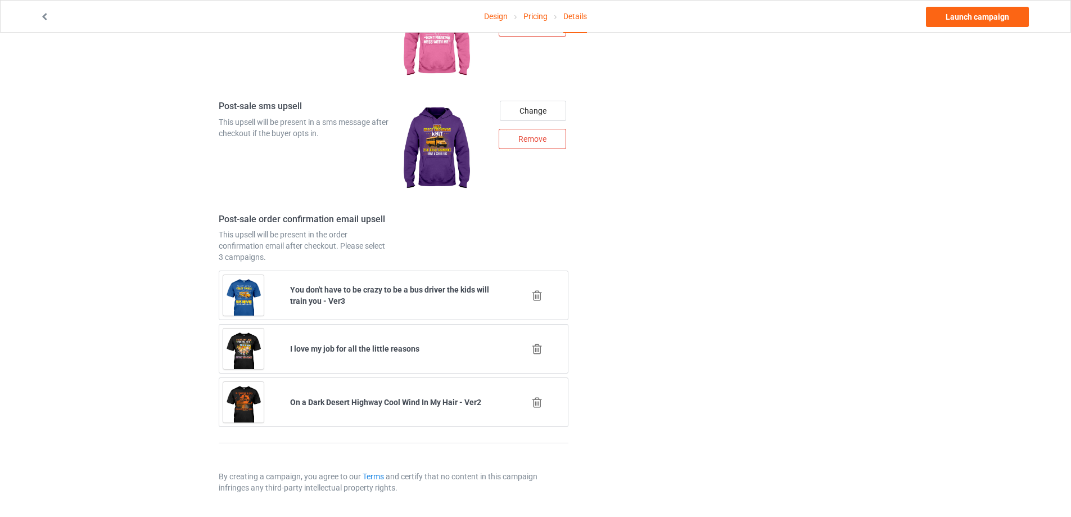
click at [538, 348] on icon at bounding box center [537, 349] width 14 height 12
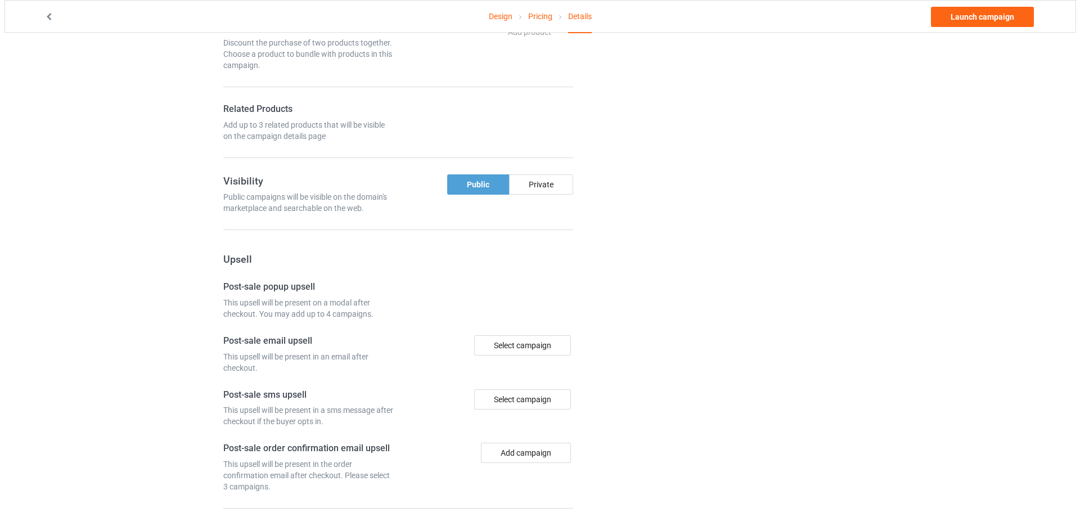
scroll to position [1379, 0]
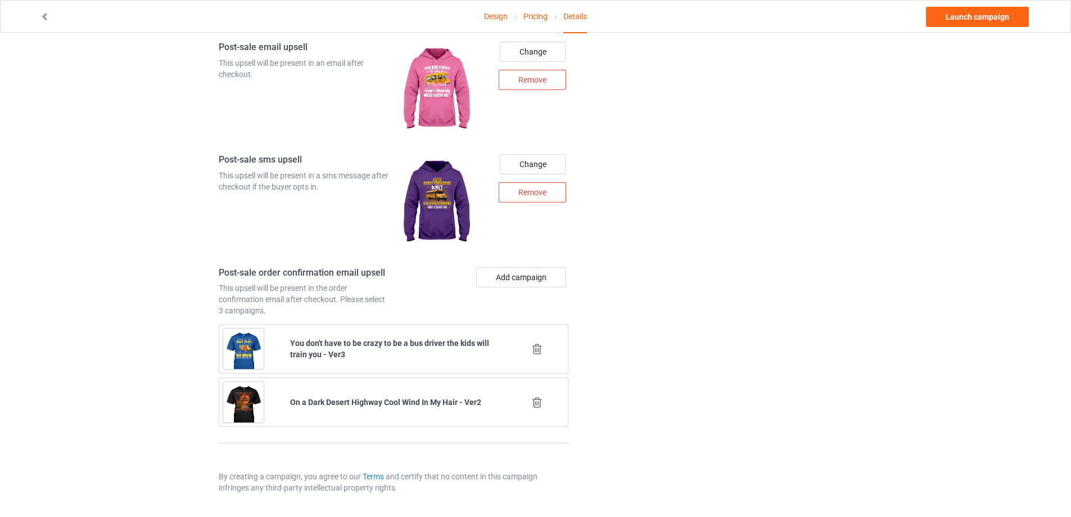
click at [526, 292] on div "Add campaign" at bounding box center [483, 291] width 179 height 49
click at [530, 283] on button "Add campaign" at bounding box center [521, 277] width 90 height 20
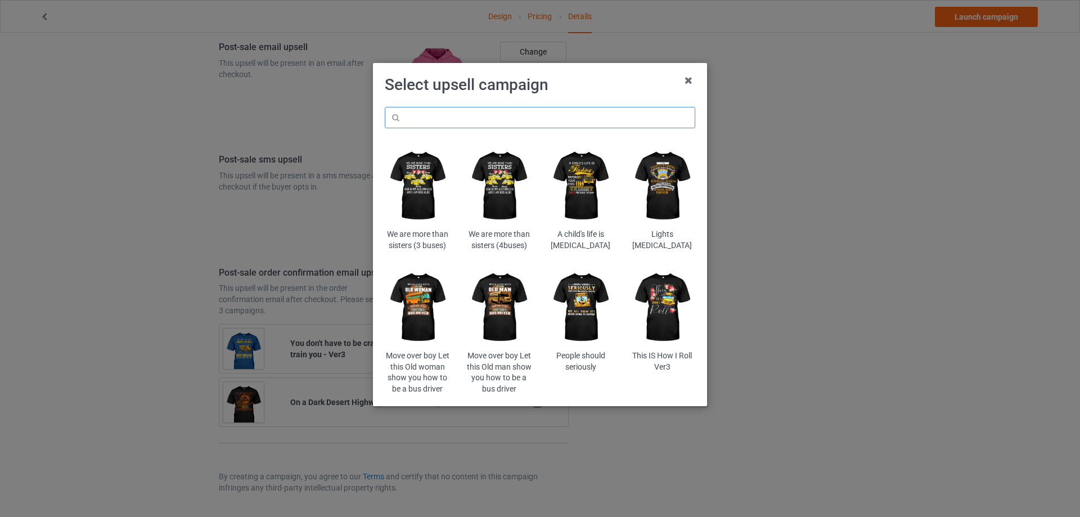
click at [509, 119] on input "text" at bounding box center [540, 117] width 310 height 21
type input "by night"
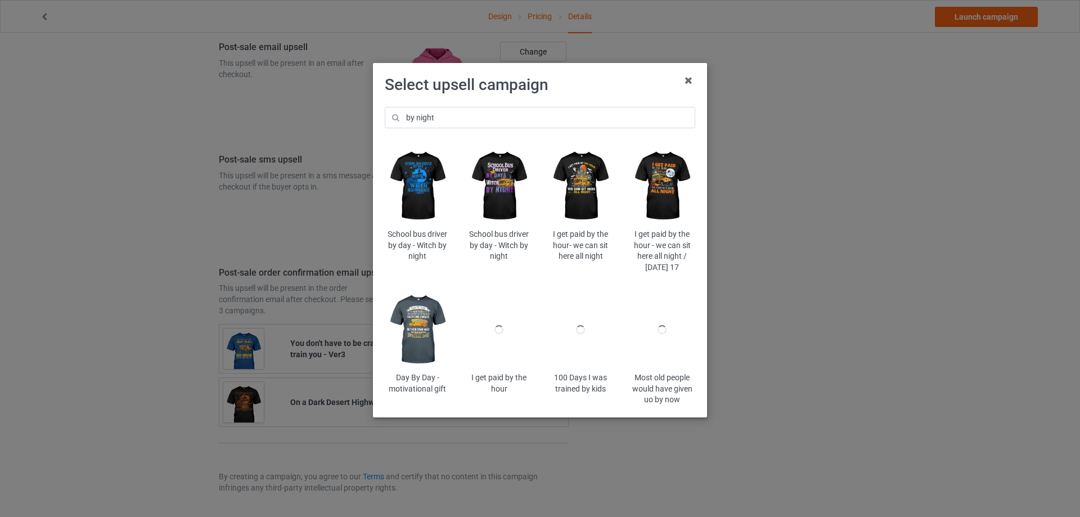
click at [481, 170] on img at bounding box center [499, 186] width 66 height 82
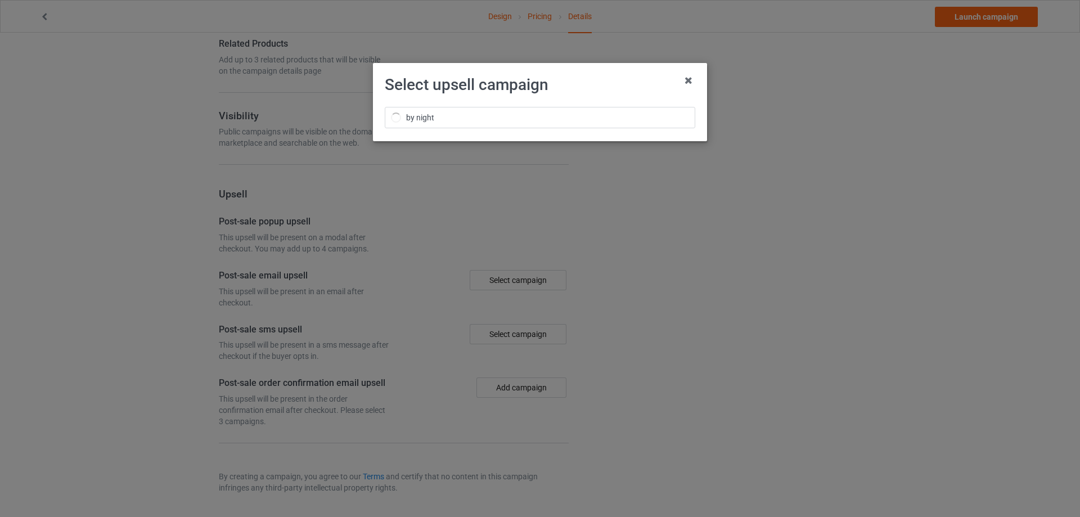
scroll to position [769, 0]
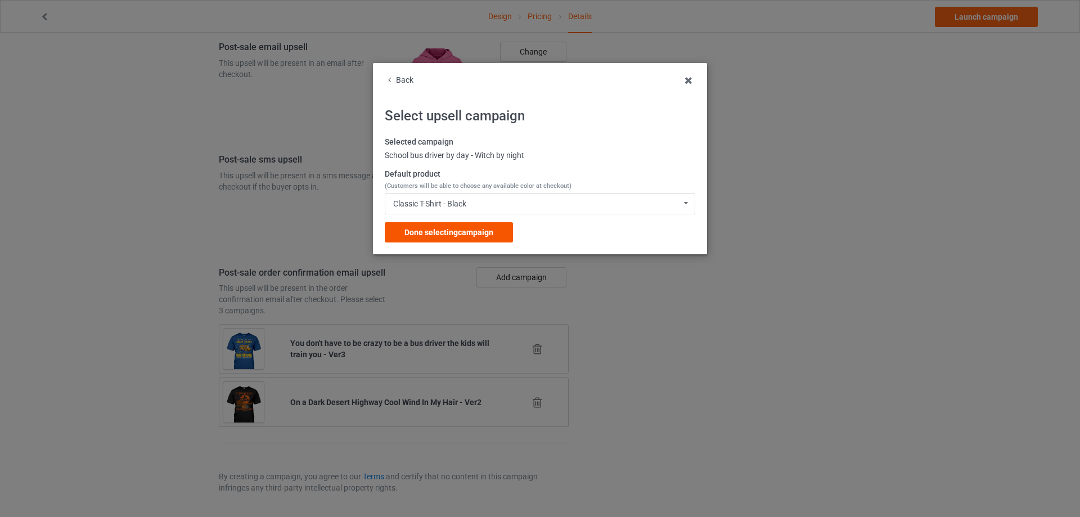
click at [422, 229] on span "Done selecting campaign" at bounding box center [448, 232] width 89 height 9
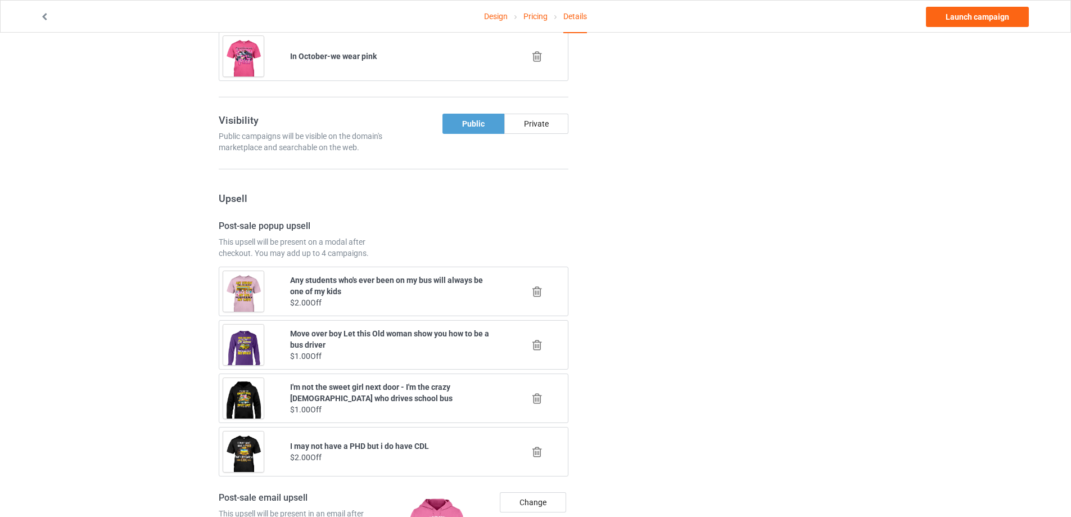
scroll to position [985, 0]
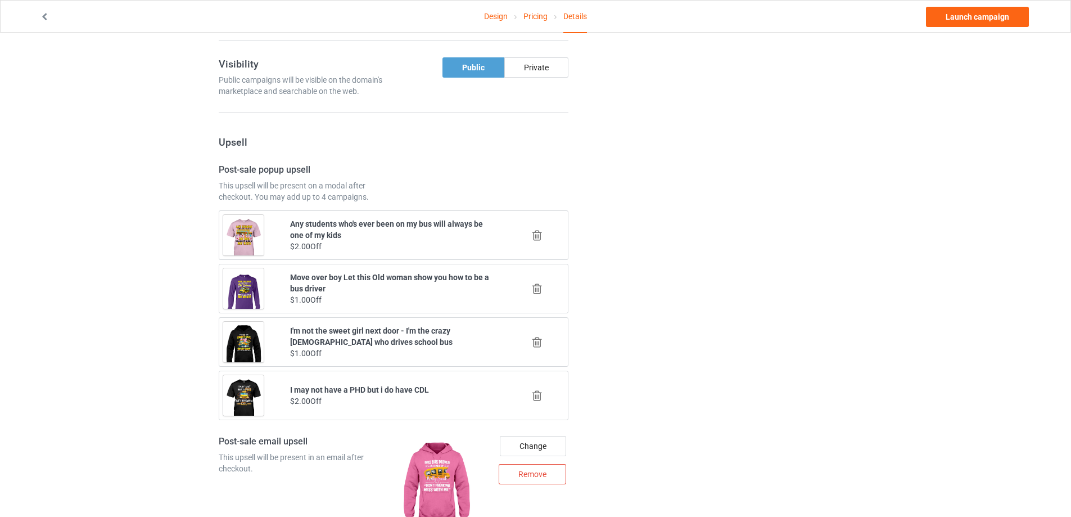
click at [539, 235] on icon at bounding box center [537, 235] width 14 height 12
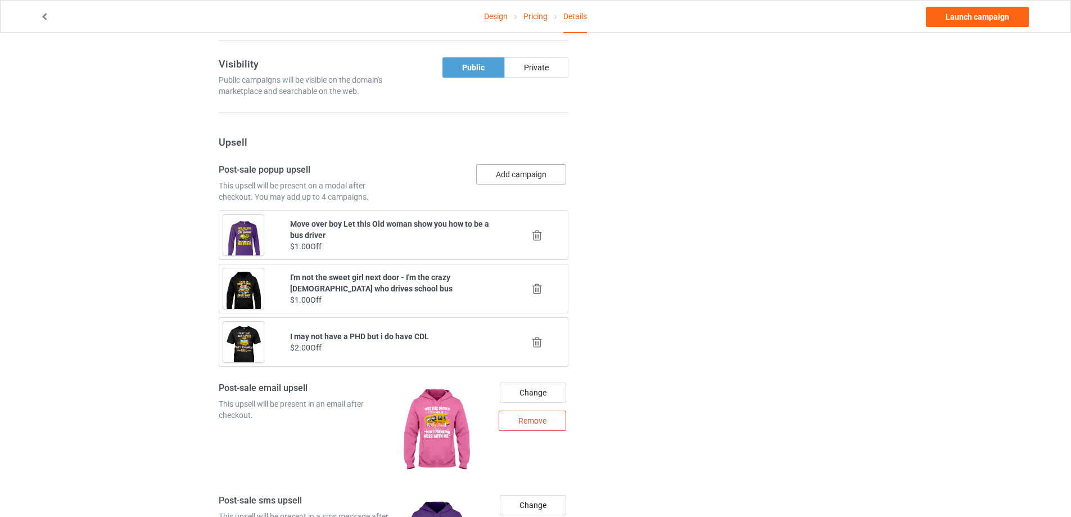
click at [531, 174] on button "Add campaign" at bounding box center [521, 174] width 90 height 20
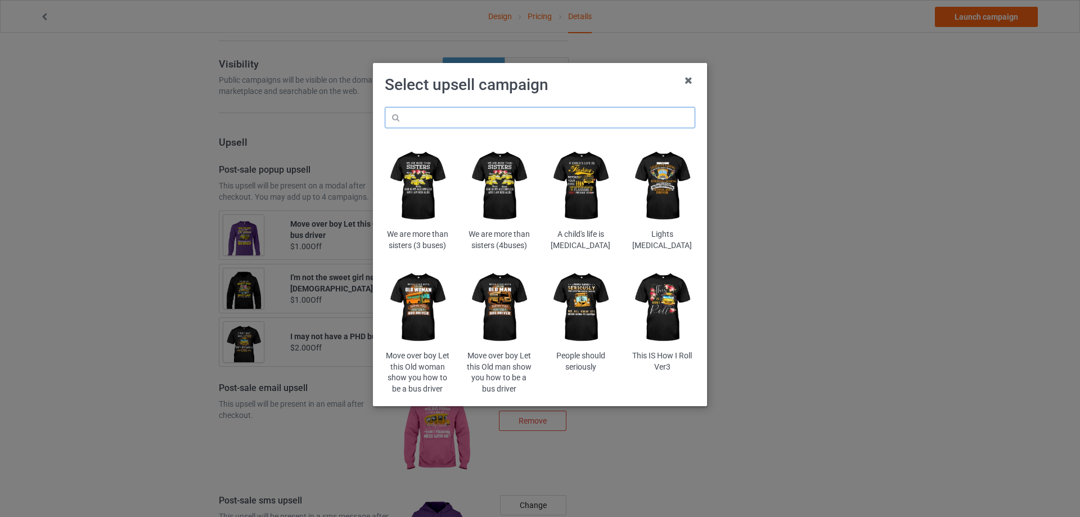
click at [492, 121] on input "text" at bounding box center [540, 117] width 310 height 21
paste input "sowit"
type input "sowit"
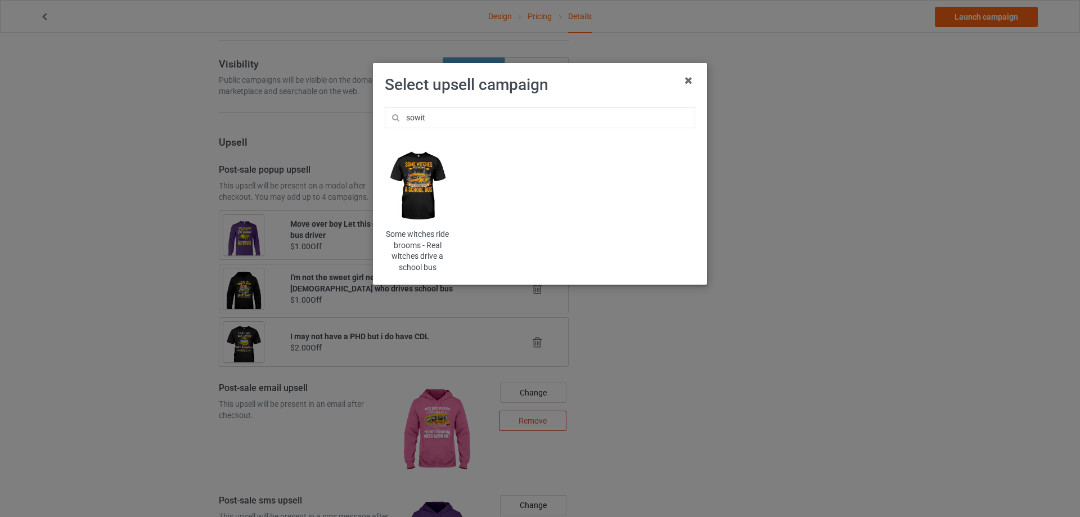
click at [421, 174] on img at bounding box center [418, 186] width 66 height 82
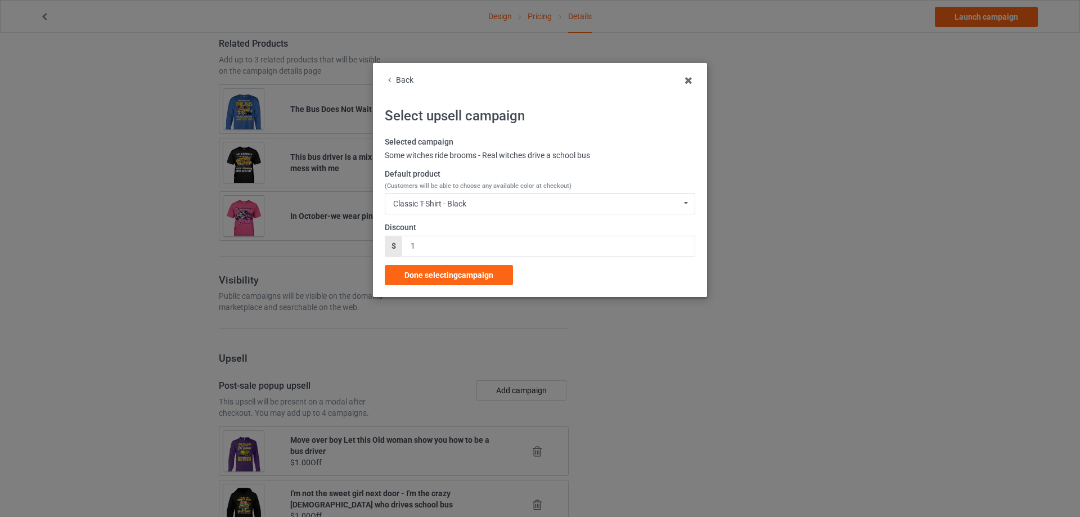
scroll to position [985, 0]
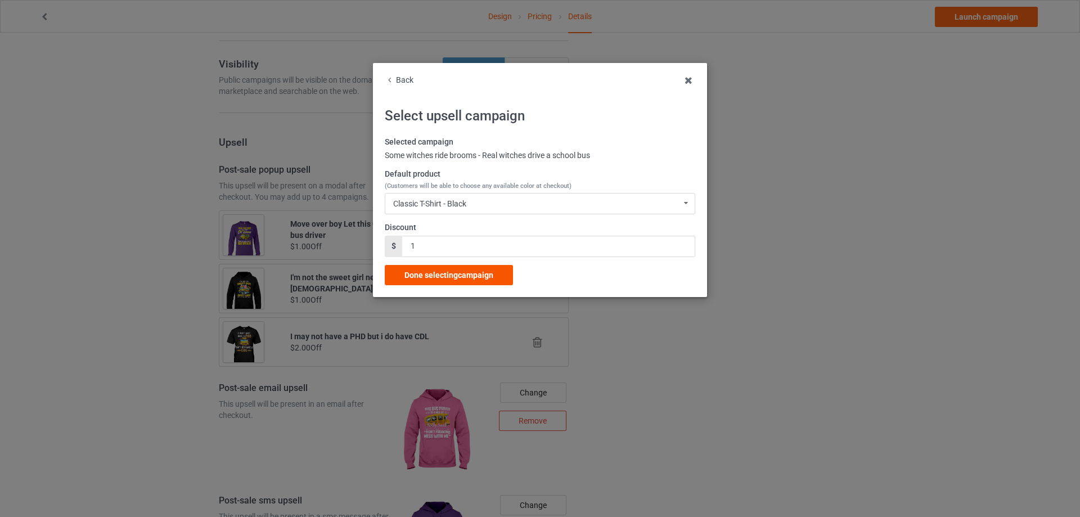
click at [431, 269] on div "Done selecting campaign" at bounding box center [449, 275] width 128 height 20
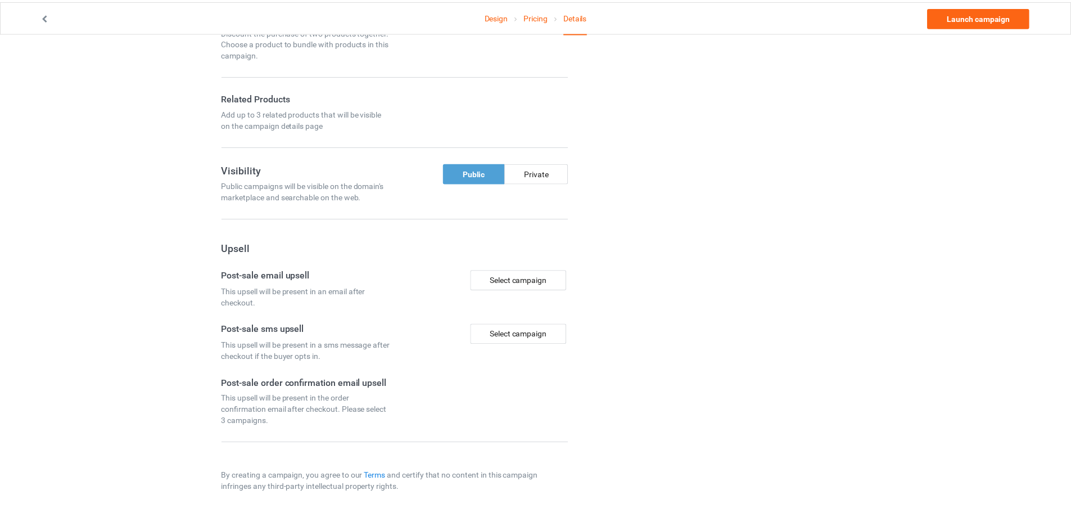
scroll to position [715, 0]
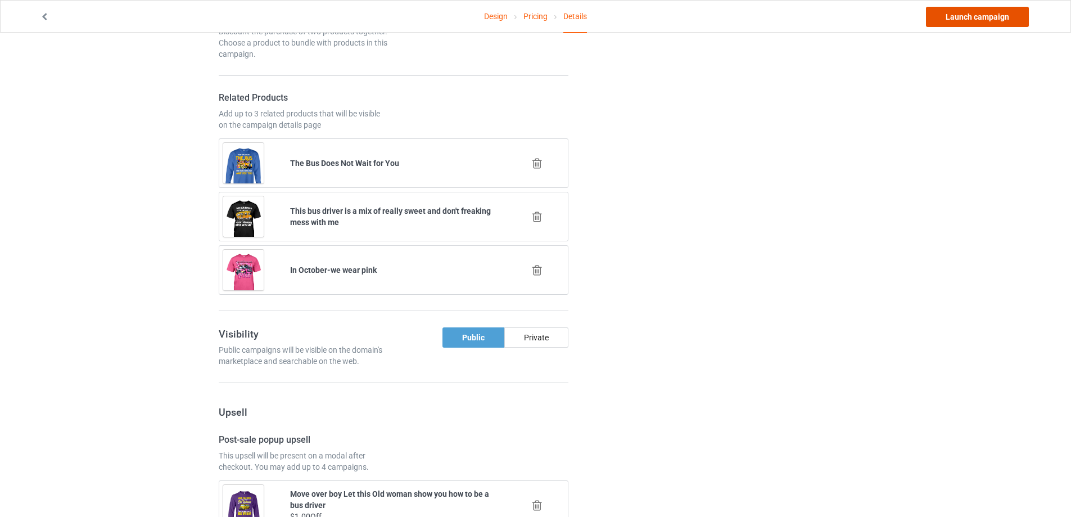
click at [982, 17] on link "Launch campaign" at bounding box center [977, 17] width 103 height 20
